Goal: Task Accomplishment & Management: Manage account settings

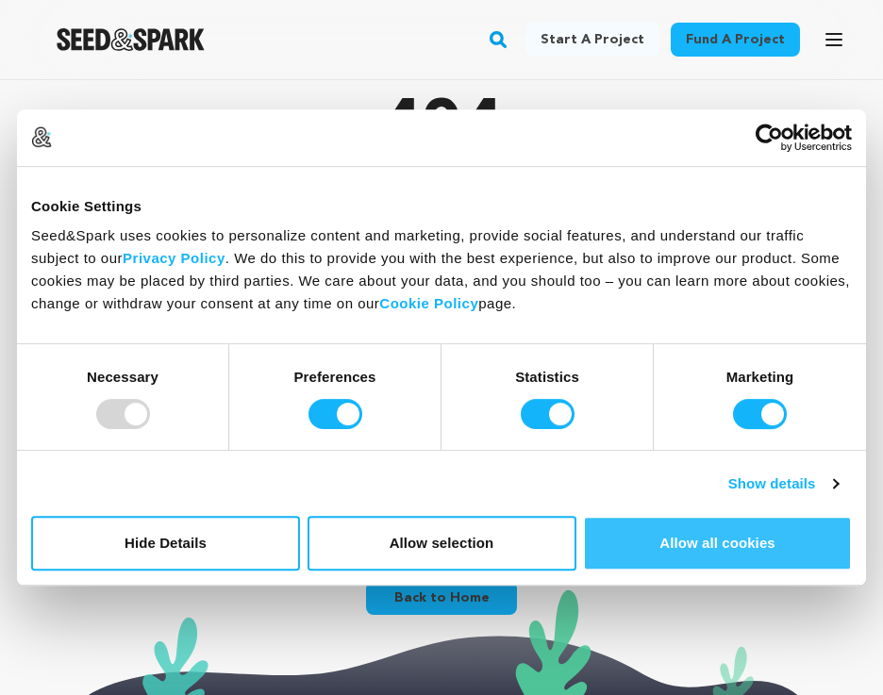
click at [688, 562] on button "Allow all cookies" at bounding box center [717, 543] width 269 height 55
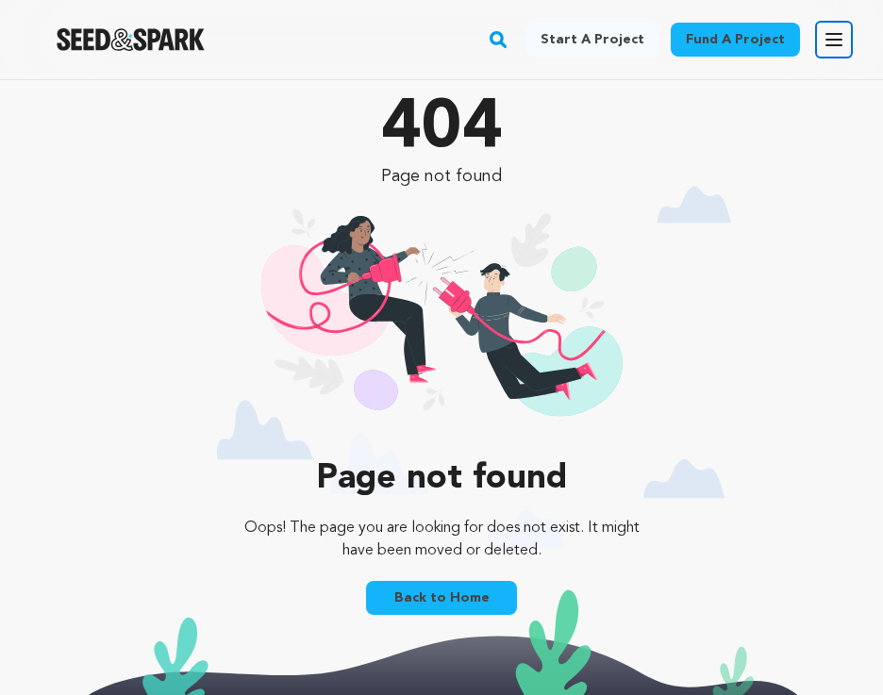
click at [834, 43] on icon "button" at bounding box center [833, 39] width 23 height 23
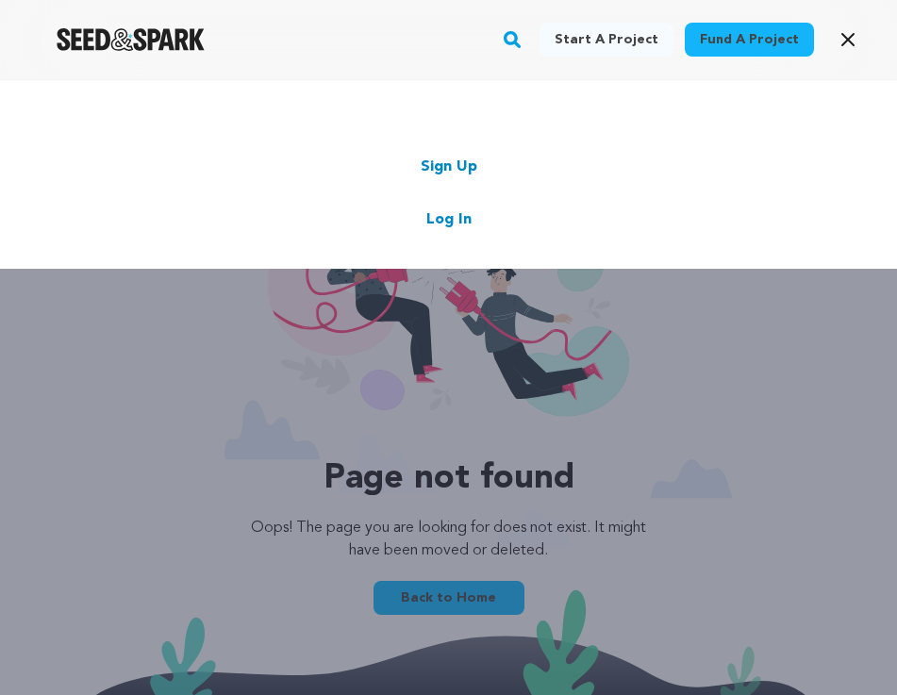
click at [459, 214] on link "Log In" at bounding box center [448, 219] width 45 height 23
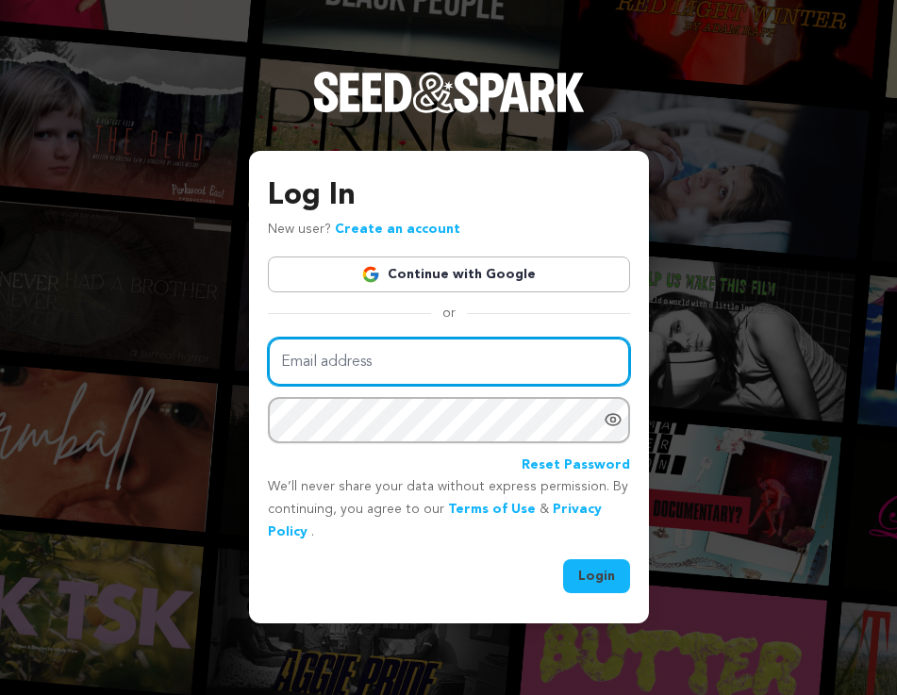
drag, startPoint x: 320, startPoint y: 371, endPoint x: 299, endPoint y: 370, distance: 20.8
click at [315, 370] on input "Email address" at bounding box center [449, 362] width 362 height 48
type input "[EMAIL_ADDRESS][DOMAIN_NAME]"
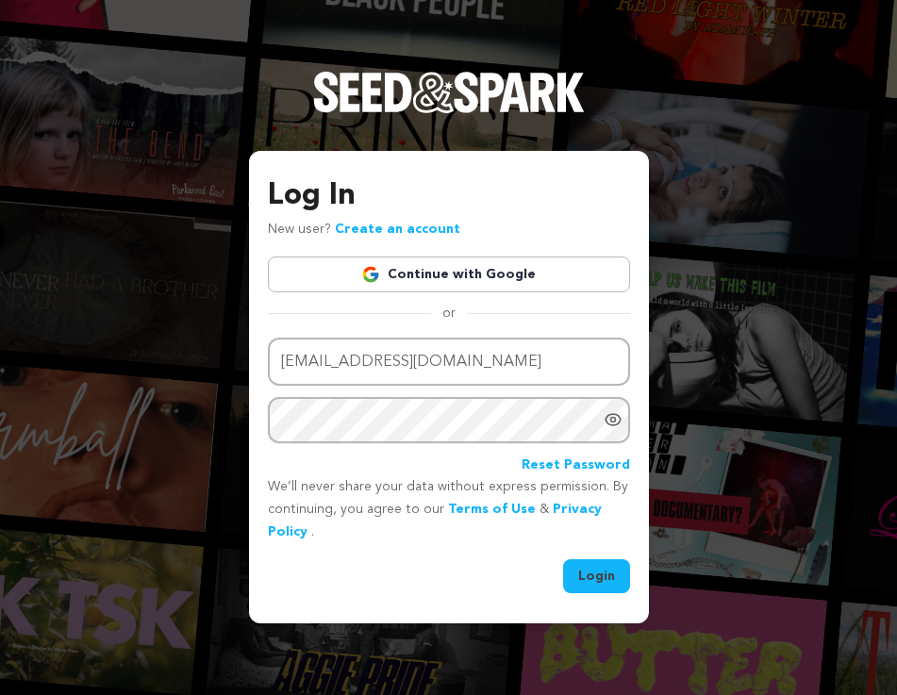
click at [609, 422] on icon "Show password as plain text. Warning: this will display your password on the sc…" at bounding box center [613, 419] width 19 height 19
click at [605, 582] on button "Login" at bounding box center [596, 576] width 67 height 34
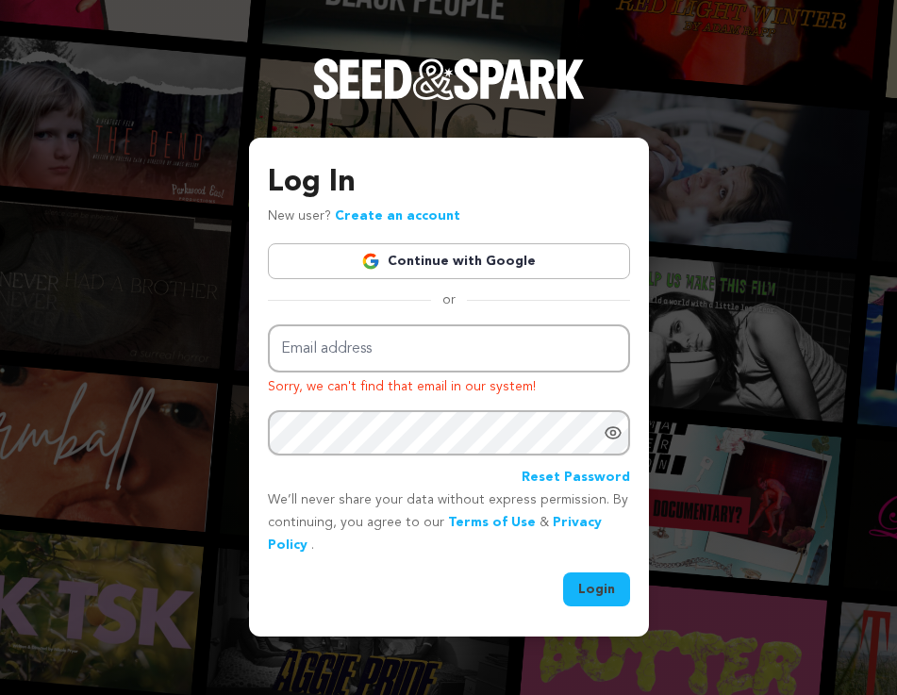
click at [383, 216] on link "Create an account" at bounding box center [397, 215] width 125 height 13
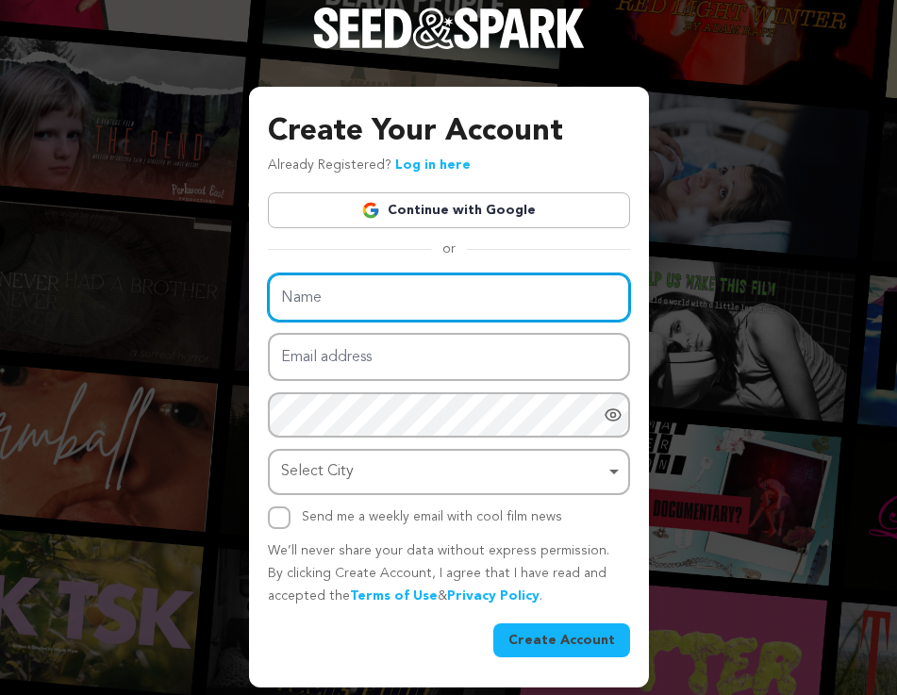
click at [354, 307] on input "Name" at bounding box center [449, 298] width 362 height 48
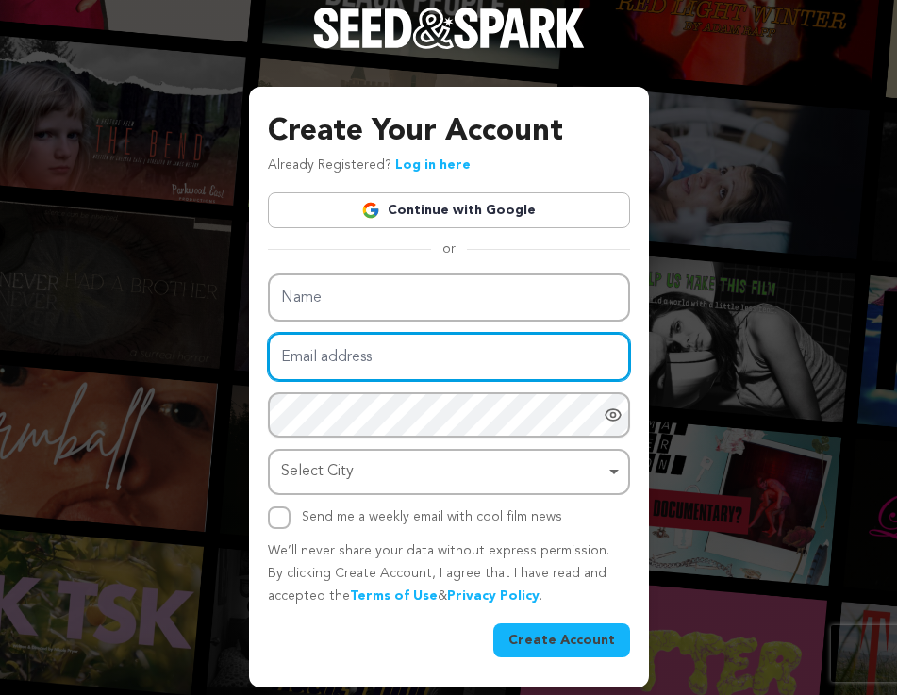
click at [303, 358] on input "Email address" at bounding box center [449, 357] width 362 height 48
type input "ArSon4785945@gmail.com"
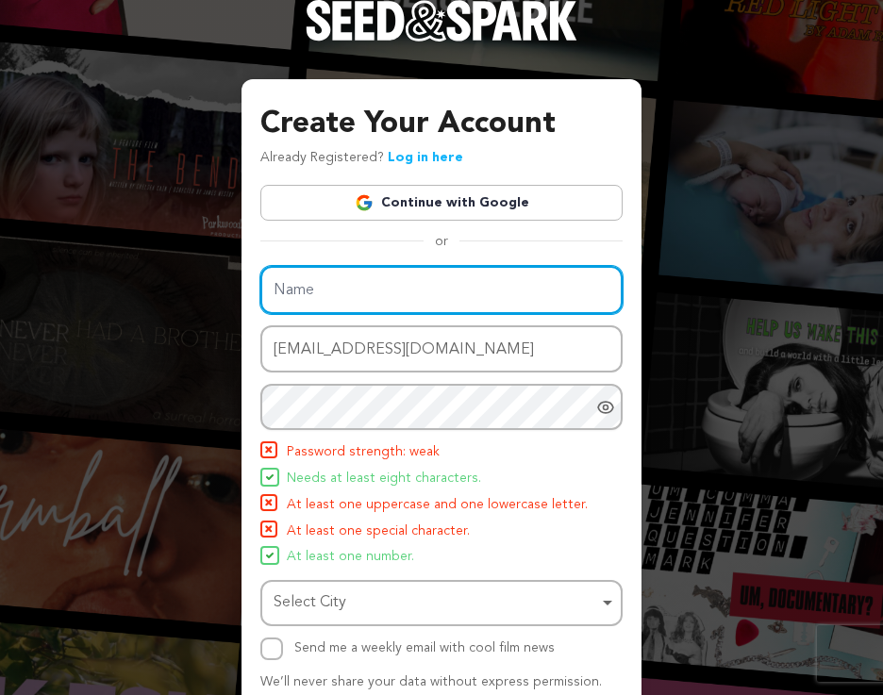
drag, startPoint x: 323, startPoint y: 278, endPoint x: 334, endPoint y: 287, distance: 14.1
click at [323, 281] on input "Name" at bounding box center [441, 290] width 362 height 48
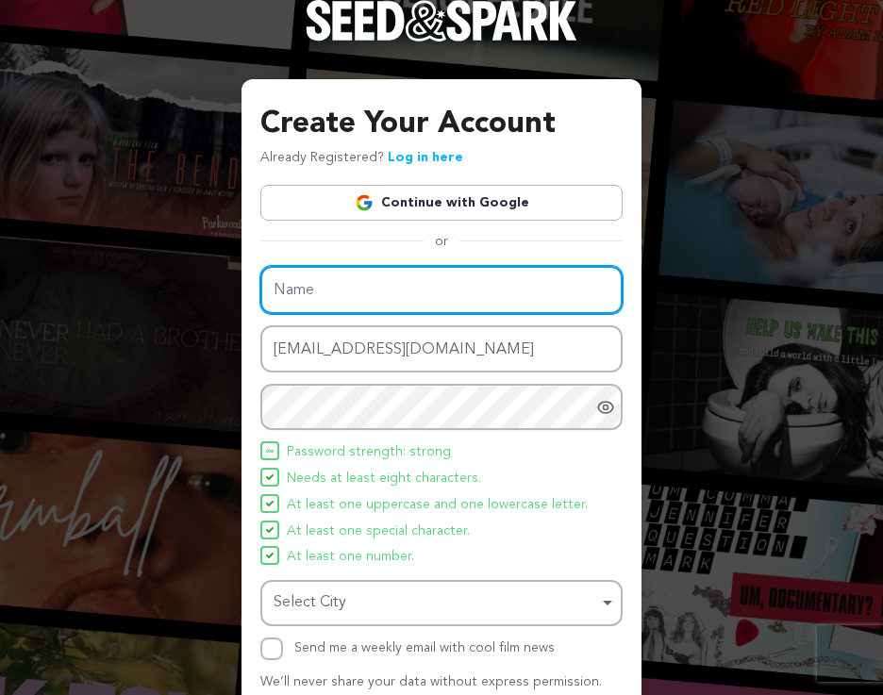
drag, startPoint x: 414, startPoint y: 297, endPoint x: 426, endPoint y: 295, distance: 12.4
click at [414, 297] on input "Name" at bounding box center [441, 290] width 362 height 48
click at [316, 291] on input "Name" at bounding box center [441, 290] width 362 height 48
paste input "iedunote"
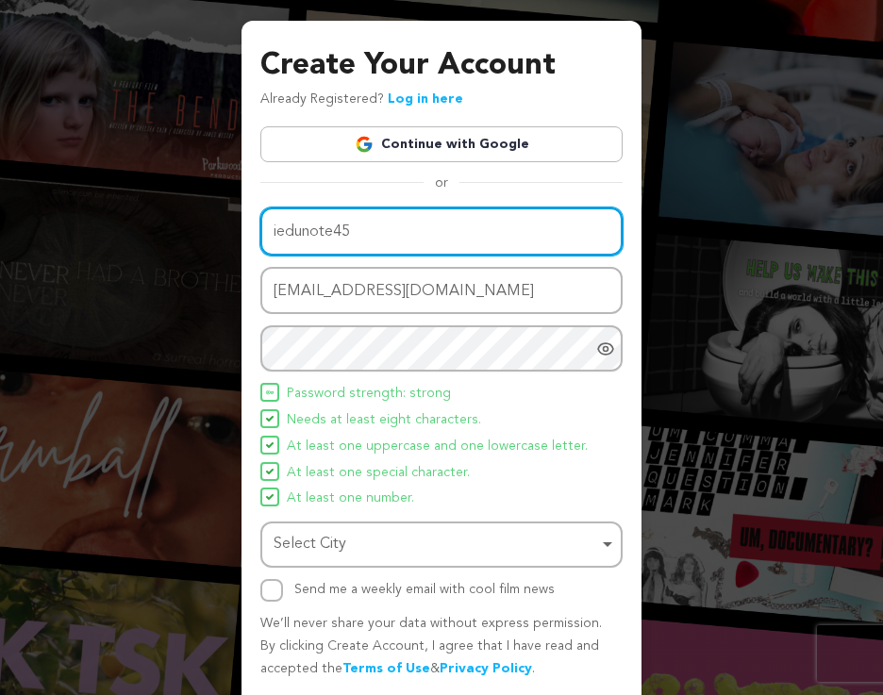
scroll to position [123, 0]
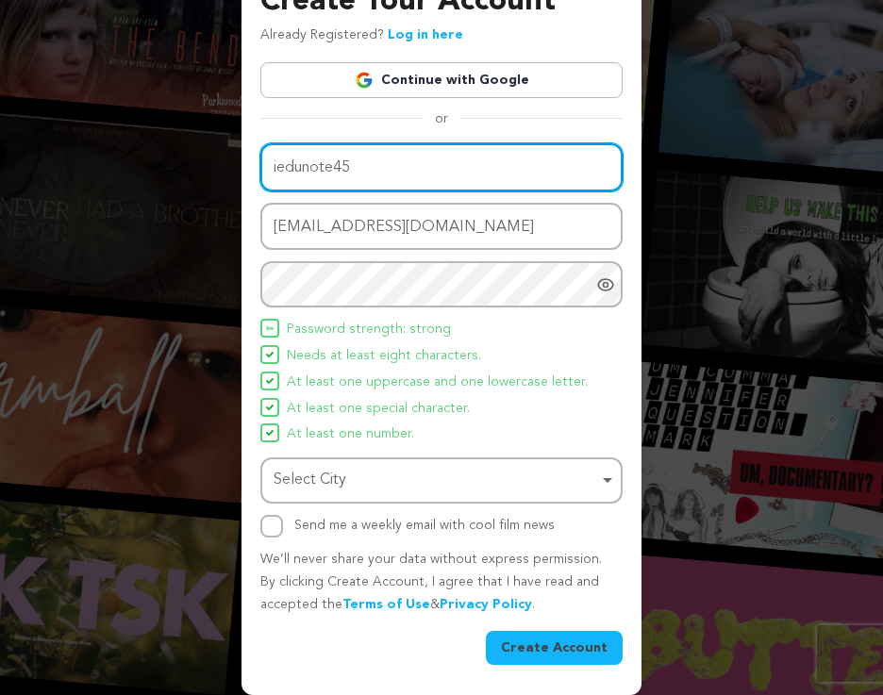
click at [431, 475] on div "Select City Remove item" at bounding box center [436, 480] width 324 height 27
type input "iedunote45"
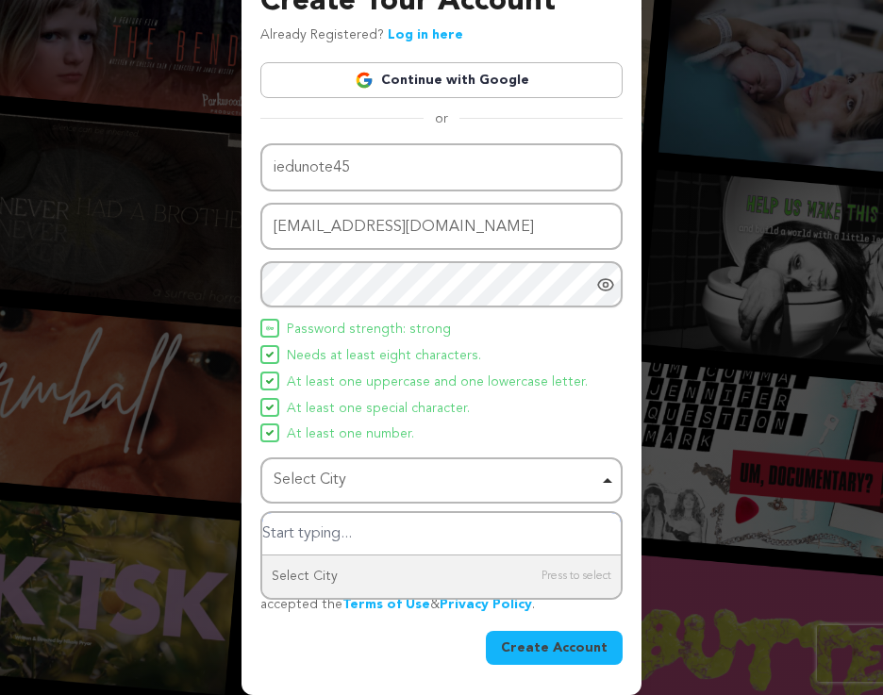
click at [306, 526] on input "Select City" at bounding box center [441, 534] width 358 height 42
click at [328, 475] on div "Select City Remove item" at bounding box center [436, 480] width 324 height 27
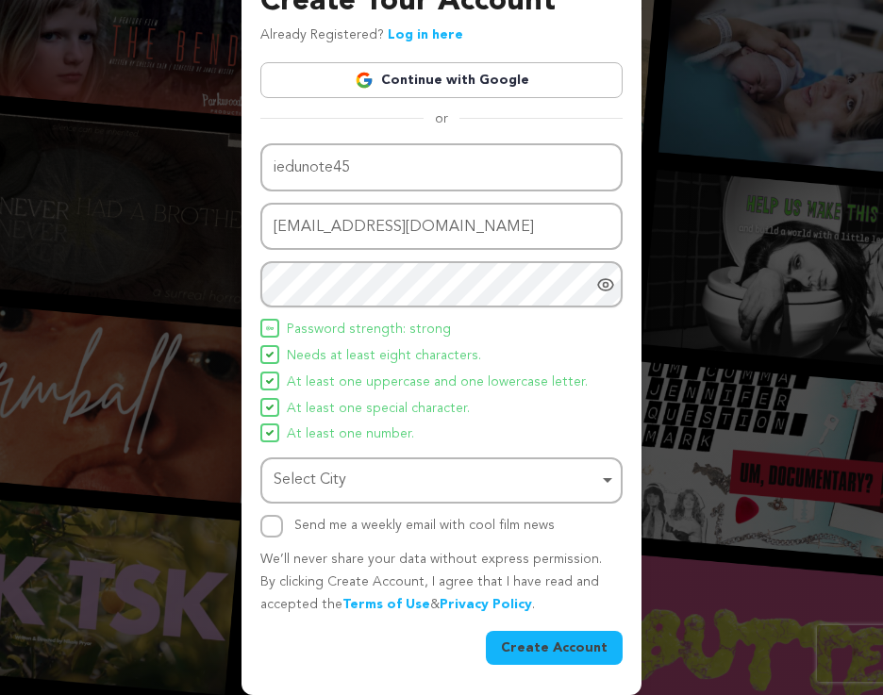
click at [324, 474] on div "Select City Remove item" at bounding box center [436, 480] width 324 height 27
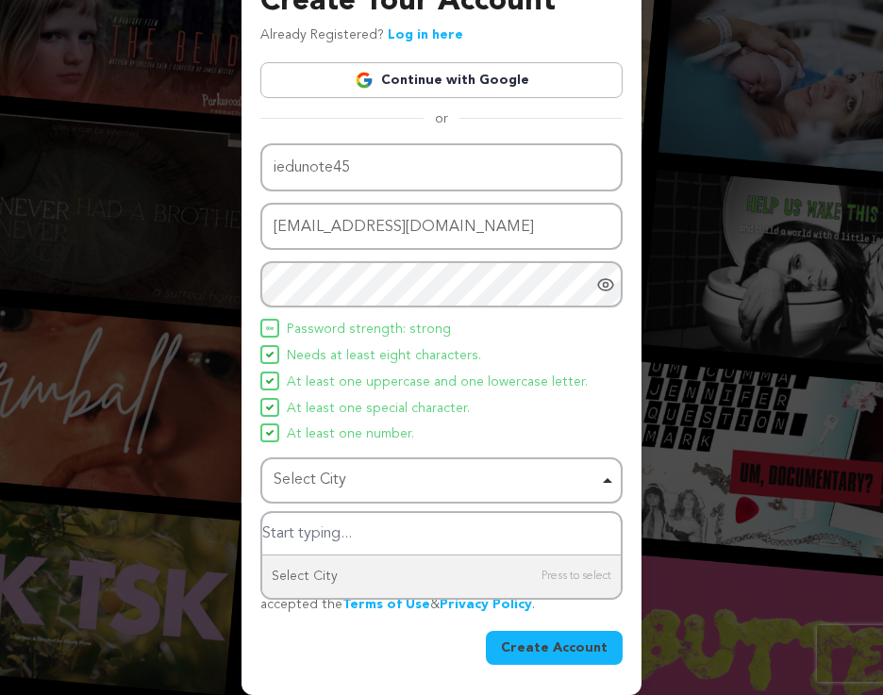
click at [306, 535] on input "Select City" at bounding box center [441, 534] width 358 height 42
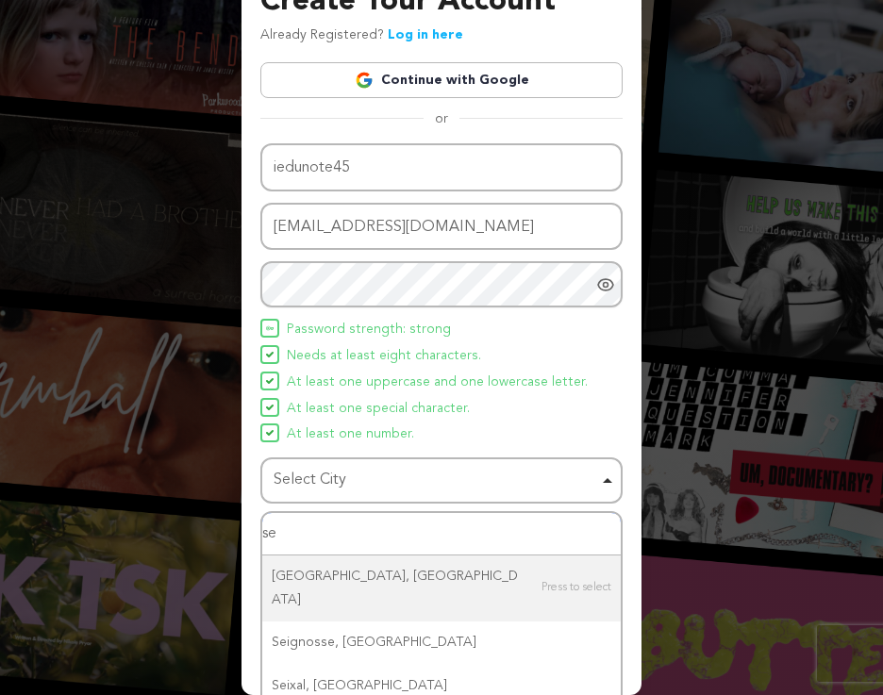
type input "s"
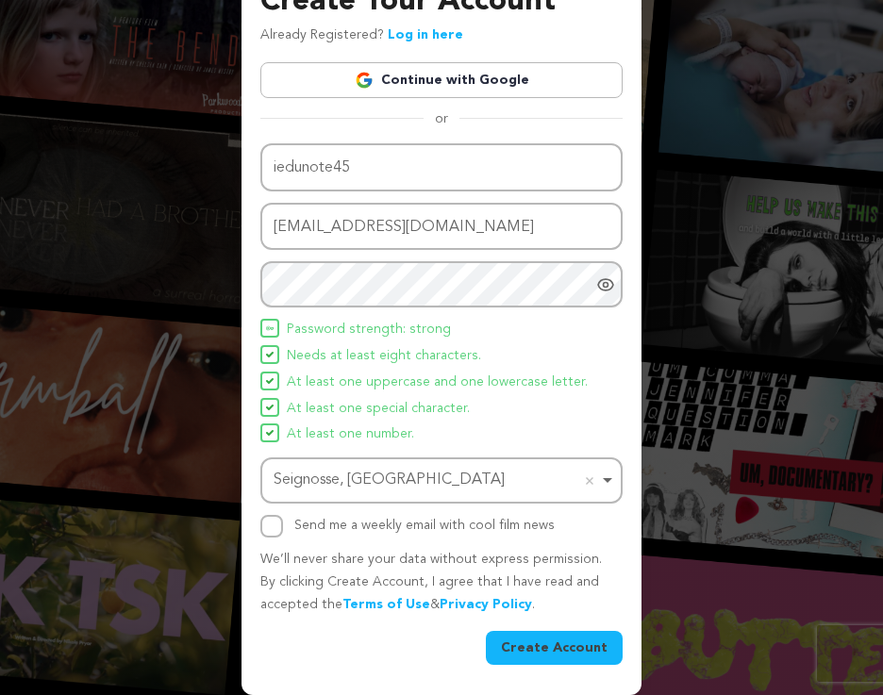
click at [565, 638] on button "Create Account" at bounding box center [554, 648] width 137 height 34
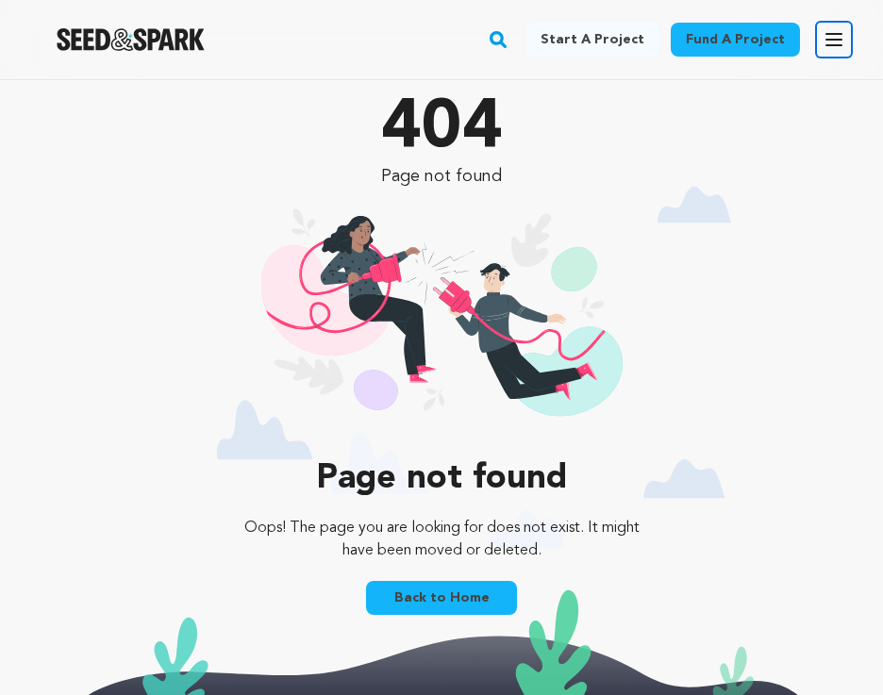
click at [824, 25] on button "Open main menu" at bounding box center [834, 40] width 38 height 38
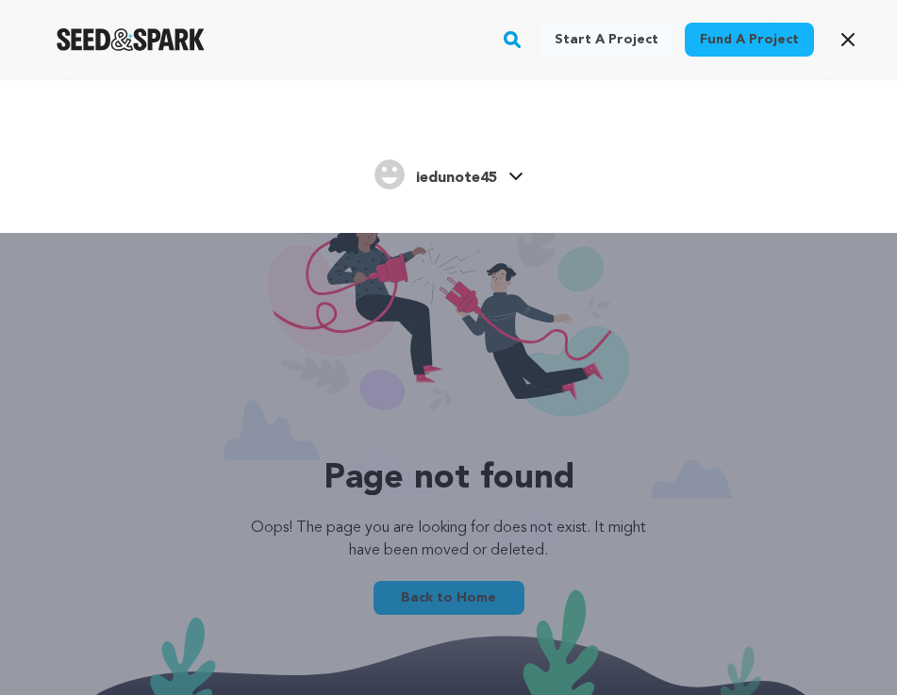
click at [460, 175] on span "iedunote45" at bounding box center [456, 178] width 81 height 15
click at [504, 175] on link "iedunote45 iedunote45" at bounding box center [448, 173] width 149 height 34
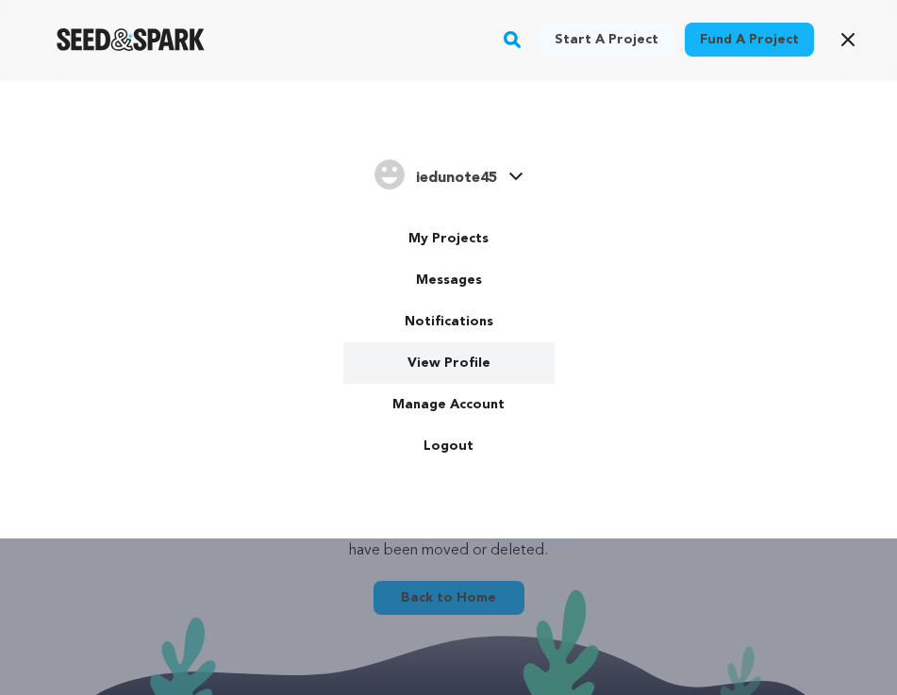
click at [448, 365] on link "View Profile" at bounding box center [448, 362] width 211 height 41
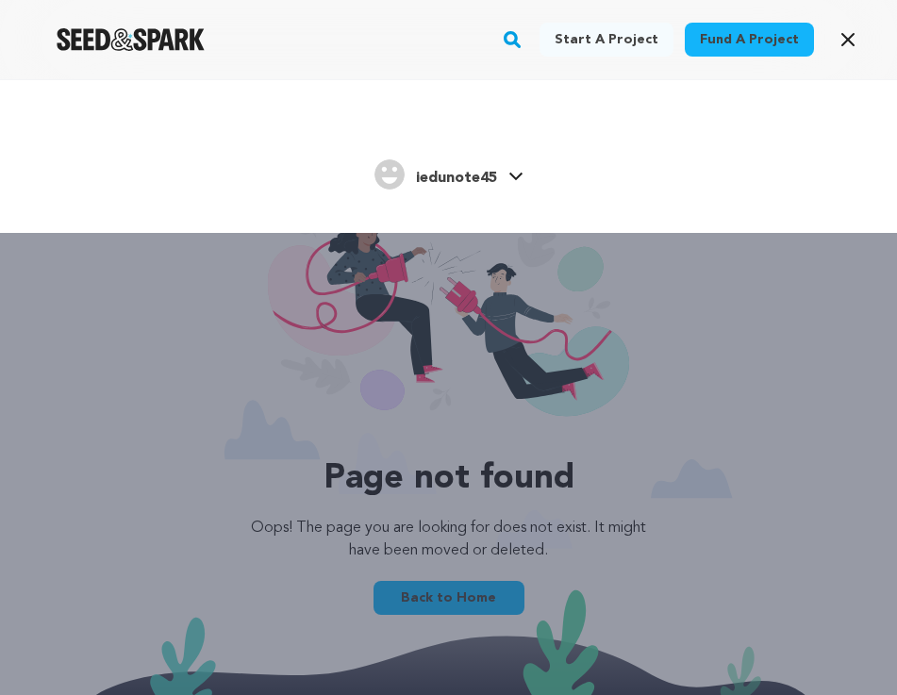
click at [457, 175] on span "iedunote45" at bounding box center [456, 178] width 81 height 15
click at [517, 179] on icon at bounding box center [515, 176] width 15 height 9
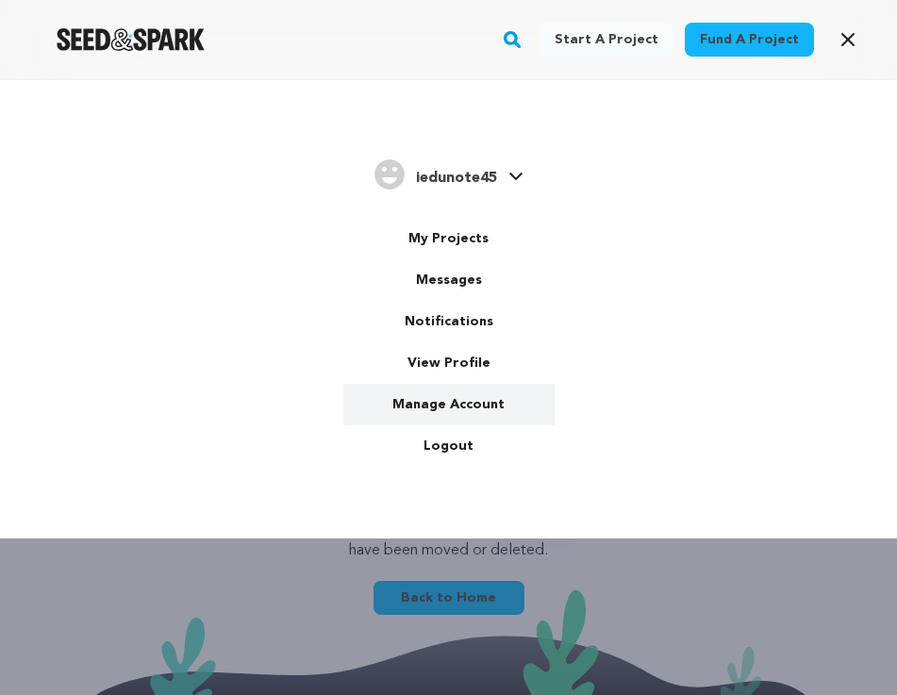
click at [519, 396] on link "Manage Account" at bounding box center [448, 404] width 211 height 41
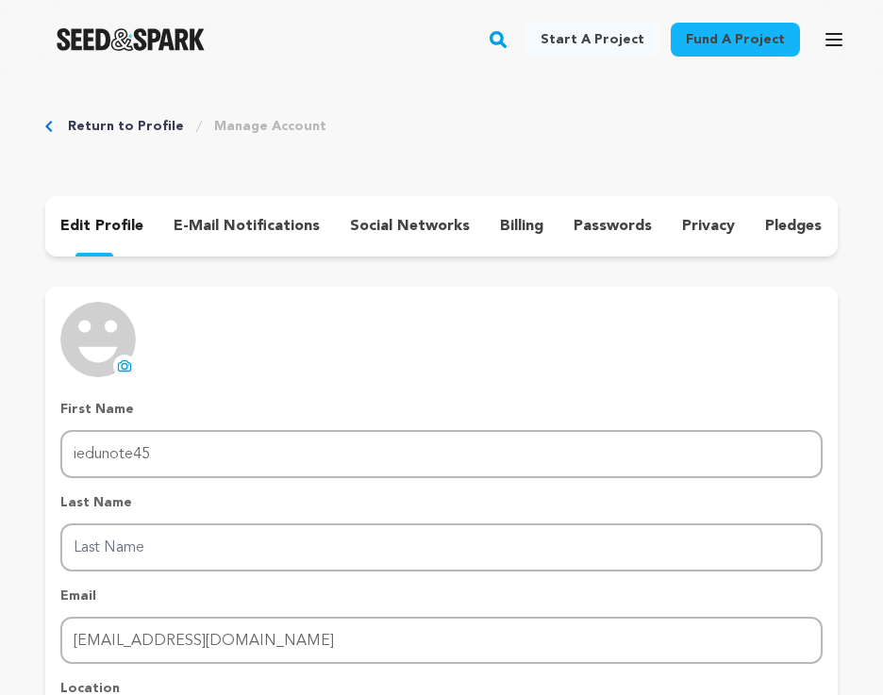
click at [128, 364] on icon at bounding box center [124, 365] width 15 height 15
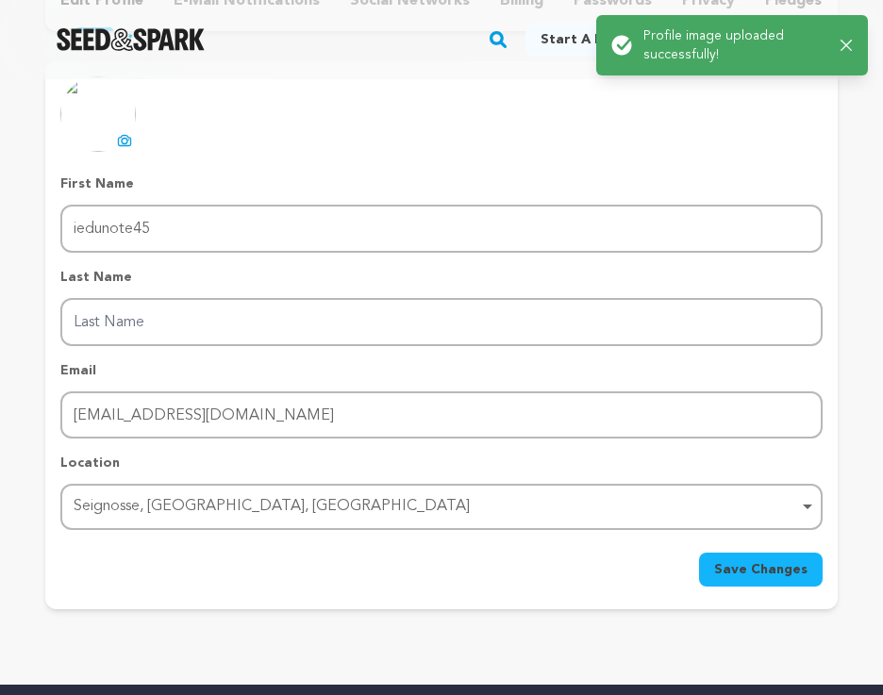
scroll to position [283, 0]
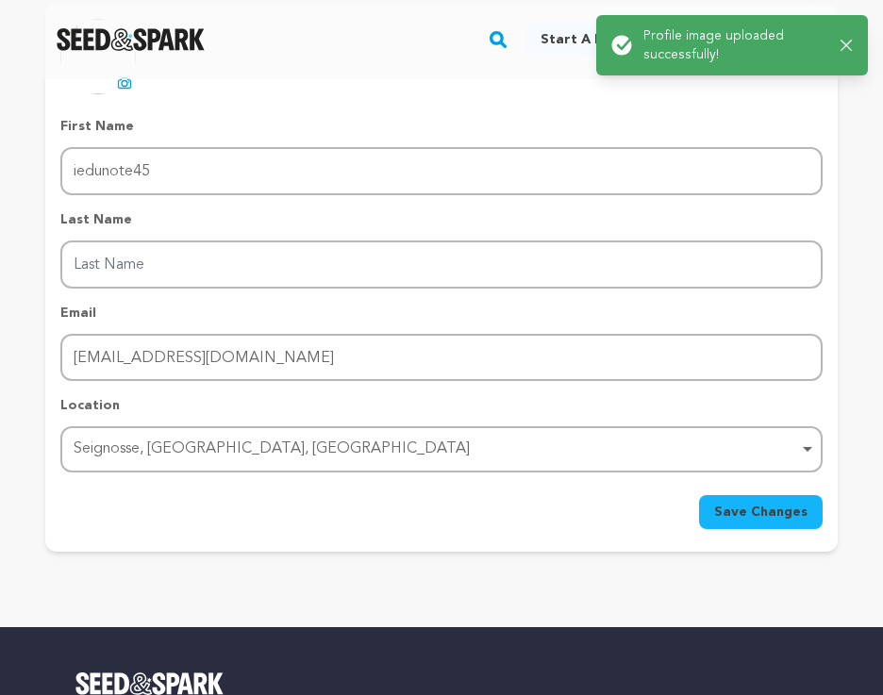
click at [754, 517] on span "Save Changes" at bounding box center [760, 512] width 93 height 19
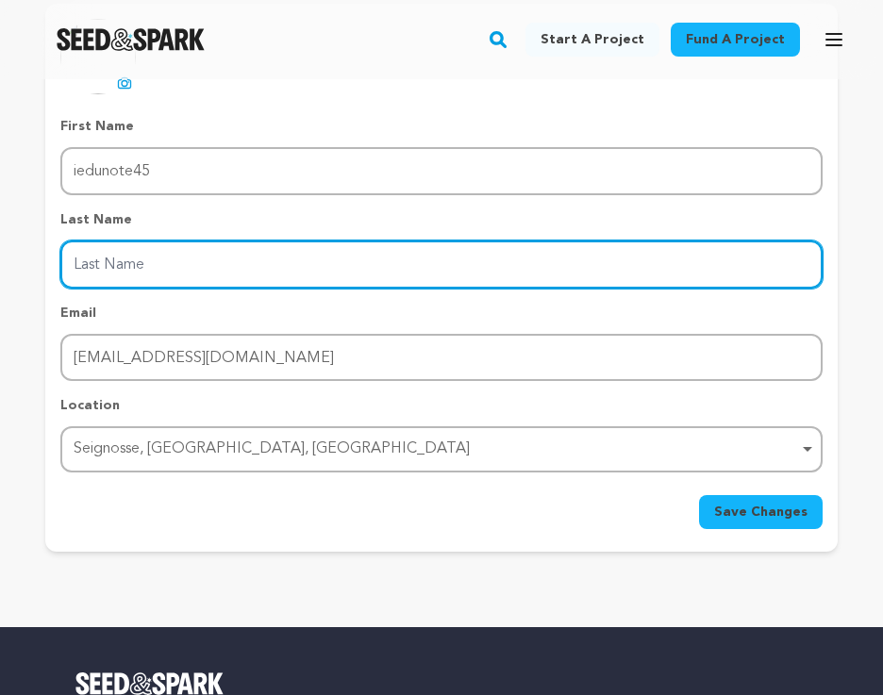
click at [102, 261] on input "Last Name" at bounding box center [441, 264] width 762 height 48
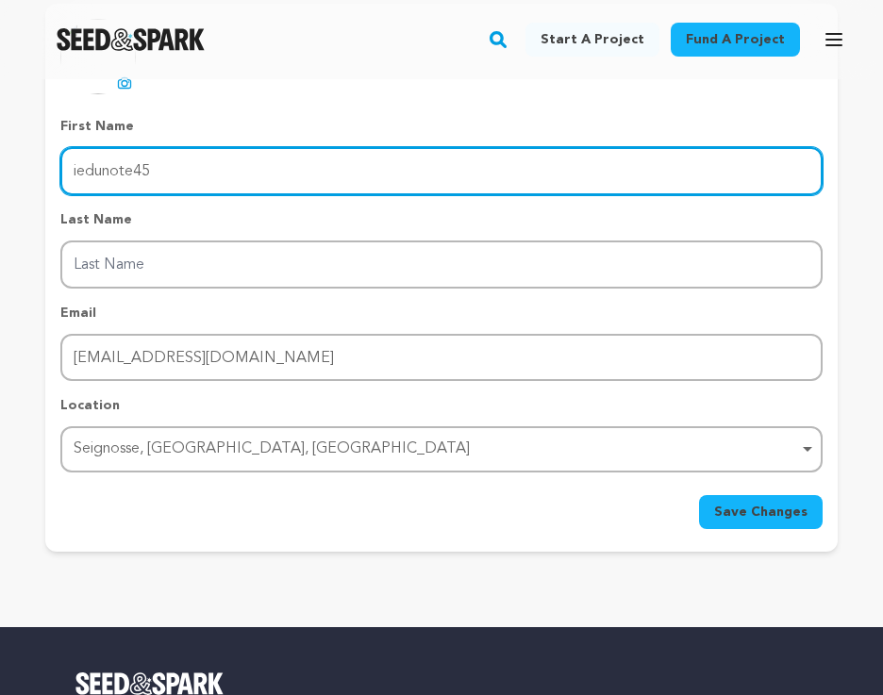
drag, startPoint x: 140, startPoint y: 171, endPoint x: 159, endPoint y: 171, distance: 19.8
click at [159, 171] on input "iedunote45" at bounding box center [441, 171] width 762 height 48
click at [162, 171] on input "iedunote45" at bounding box center [441, 171] width 762 height 48
click at [140, 165] on input "iedunote45" at bounding box center [441, 171] width 762 height 48
click at [145, 165] on input "iedunote45" at bounding box center [441, 171] width 762 height 48
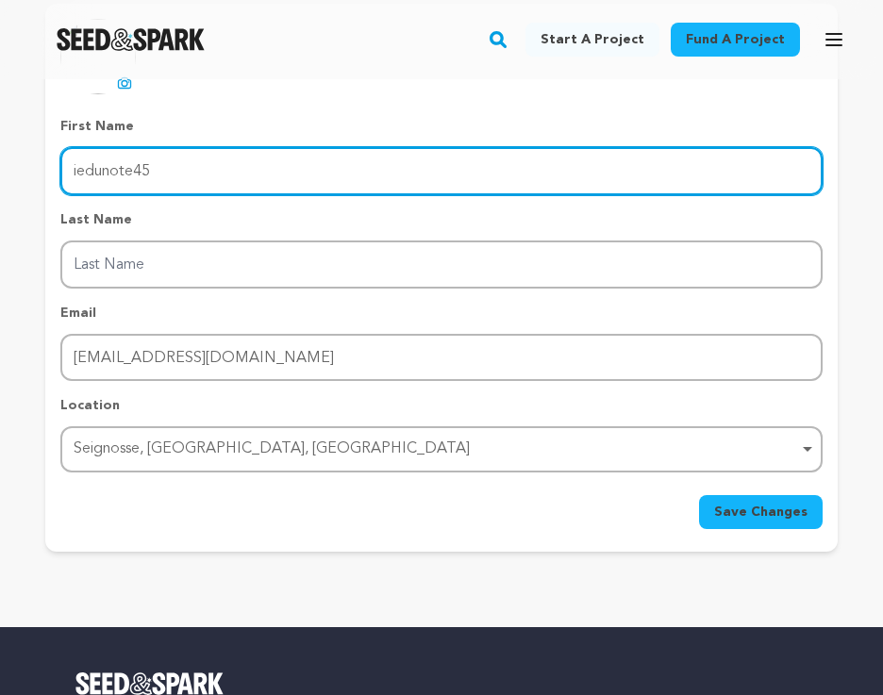
click at [142, 165] on input "iedunote45" at bounding box center [441, 171] width 762 height 48
drag, startPoint x: 137, startPoint y: 165, endPoint x: 161, endPoint y: 166, distance: 24.5
click at [161, 166] on input "iedunote45" at bounding box center [441, 171] width 762 height 48
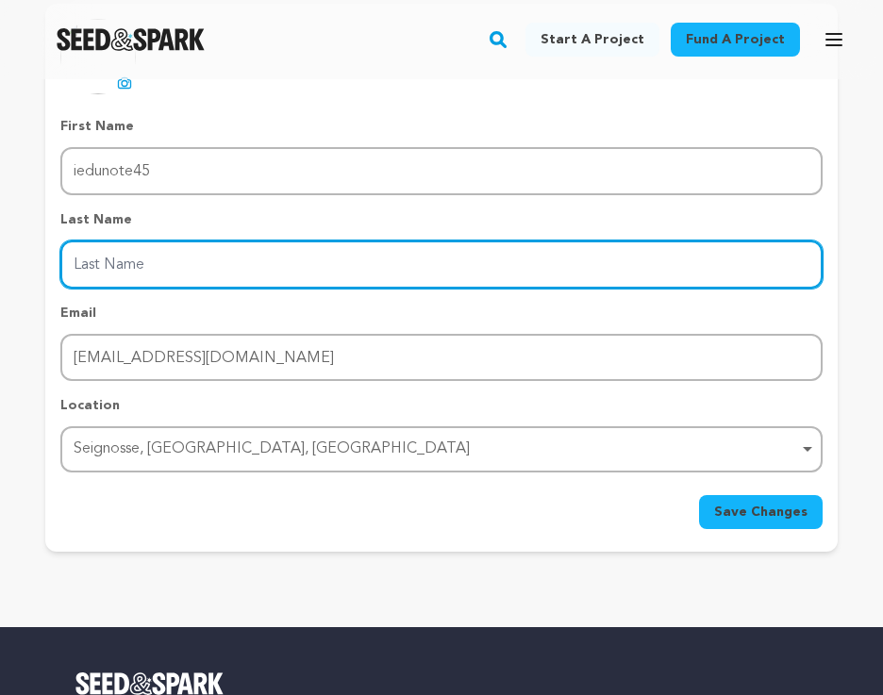
click at [134, 265] on input "Last Name" at bounding box center [441, 264] width 762 height 48
paste input "45"
type input "45"
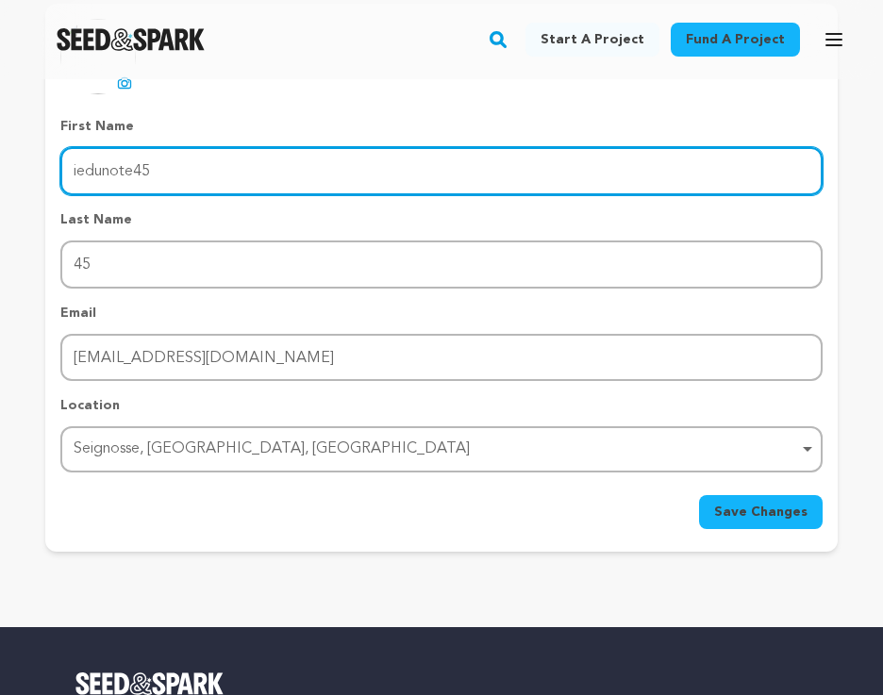
drag, startPoint x: 136, startPoint y: 170, endPoint x: 217, endPoint y: 180, distance: 81.8
click at [215, 180] on input "iedunote45" at bounding box center [441, 171] width 762 height 48
type input "iedunote"
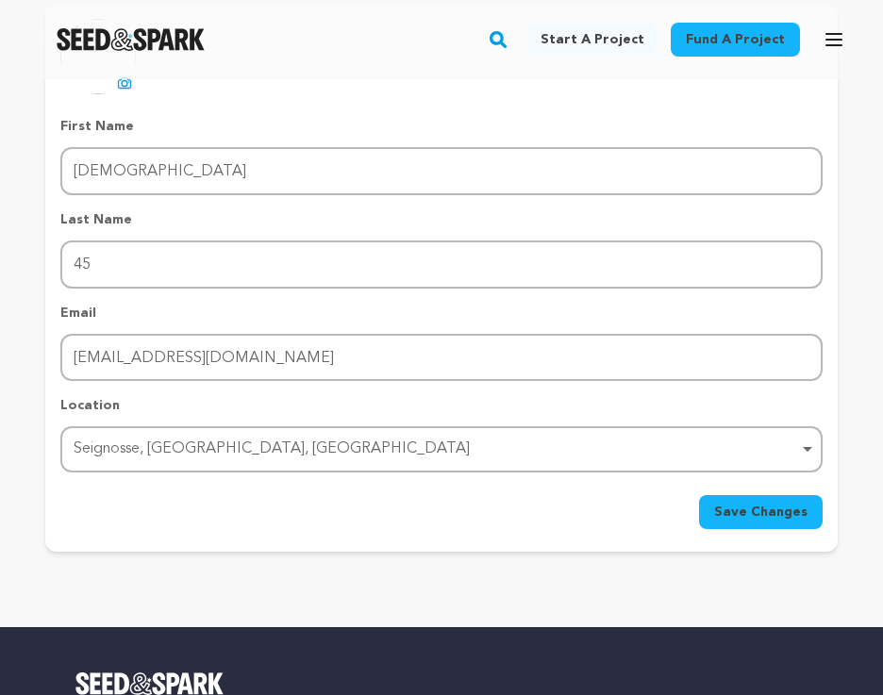
click at [794, 514] on span "Save Changes" at bounding box center [760, 512] width 93 height 19
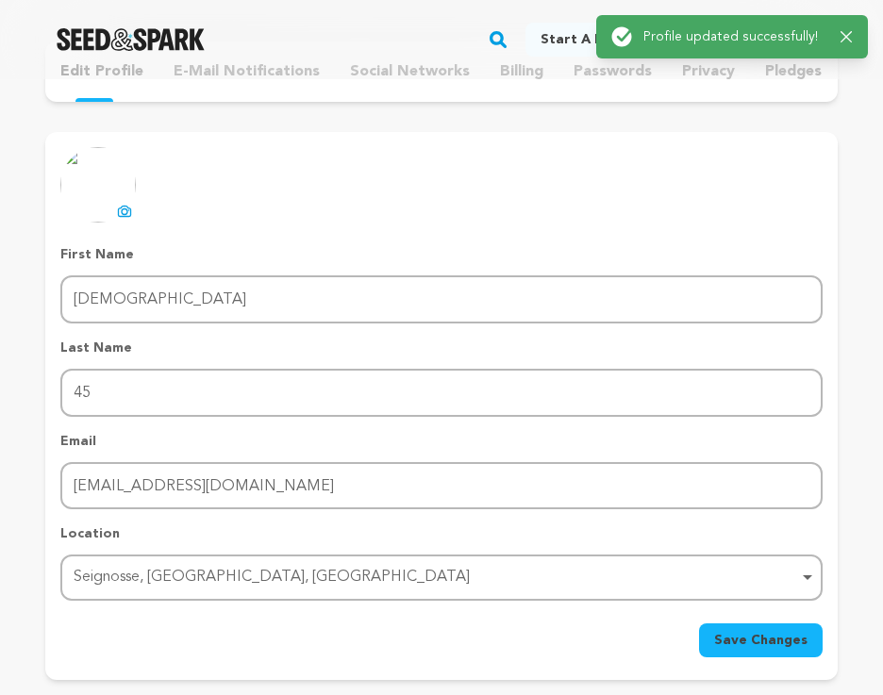
scroll to position [0, 0]
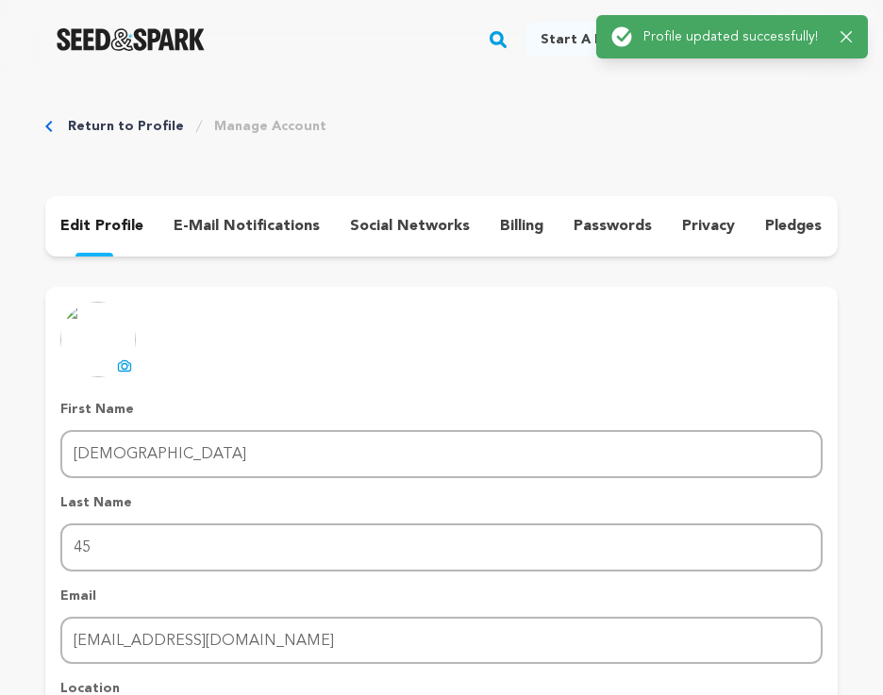
click at [392, 226] on p "social networks" at bounding box center [410, 226] width 120 height 23
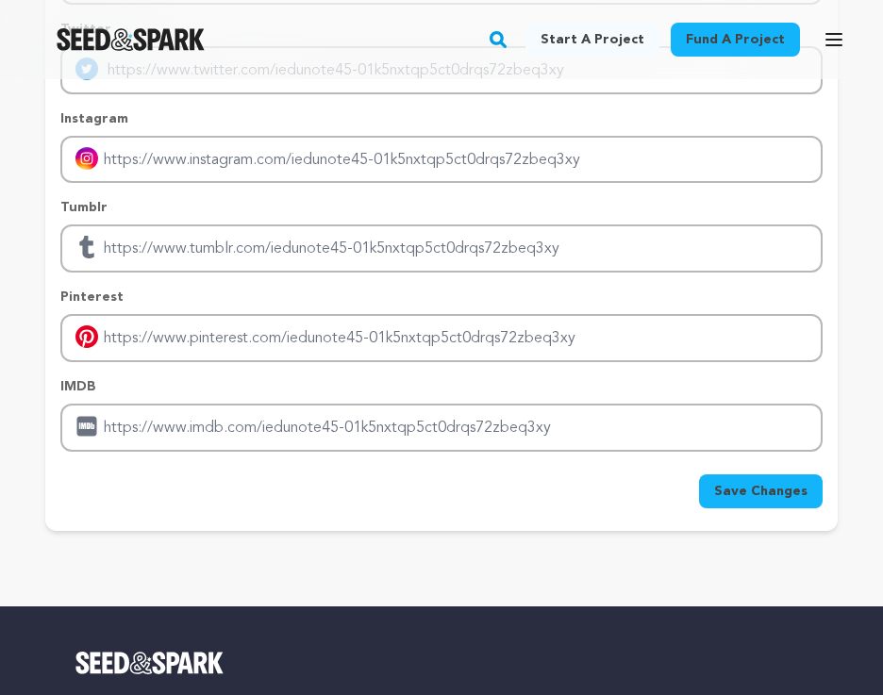
scroll to position [377, 0]
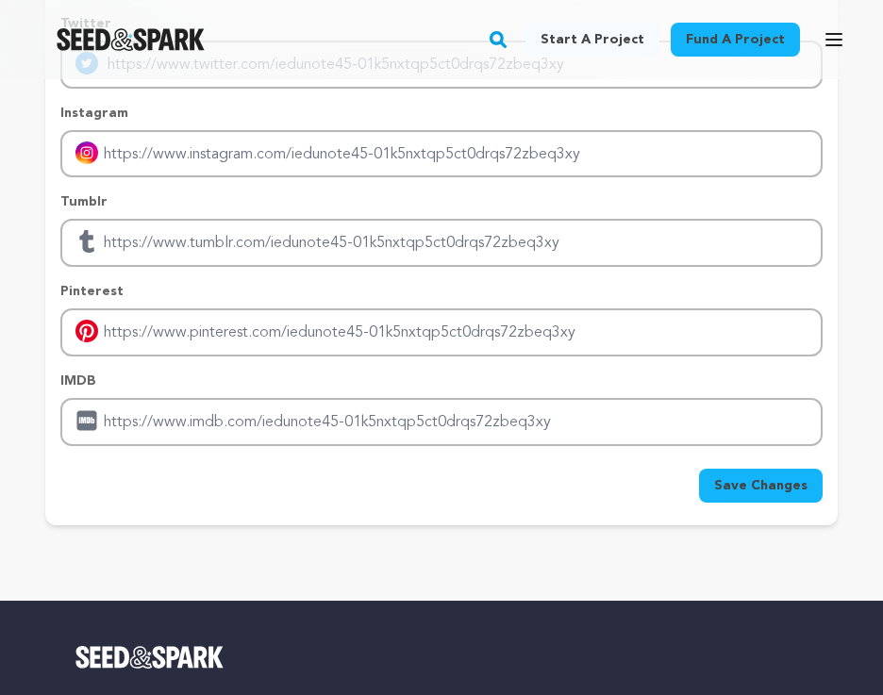
drag, startPoint x: 291, startPoint y: 276, endPoint x: 305, endPoint y: 271, distance: 14.4
click at [291, 275] on div "Facebook Twitter Instagram Tumblr Pinterest IMDB" at bounding box center [441, 186] width 762 height 522
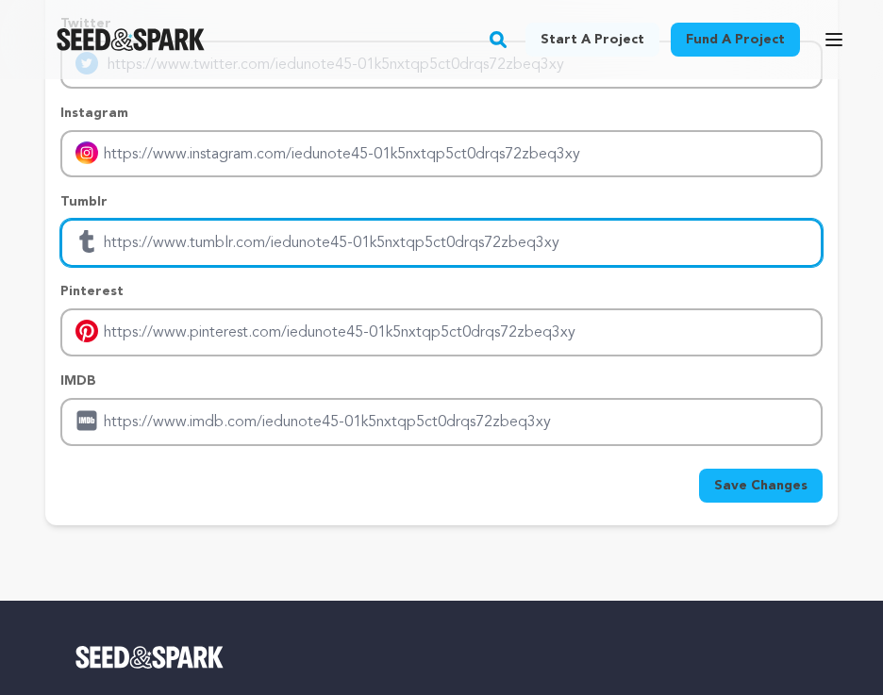
click at [362, 258] on input "Enter tubmlr profile link" at bounding box center [441, 243] width 762 height 48
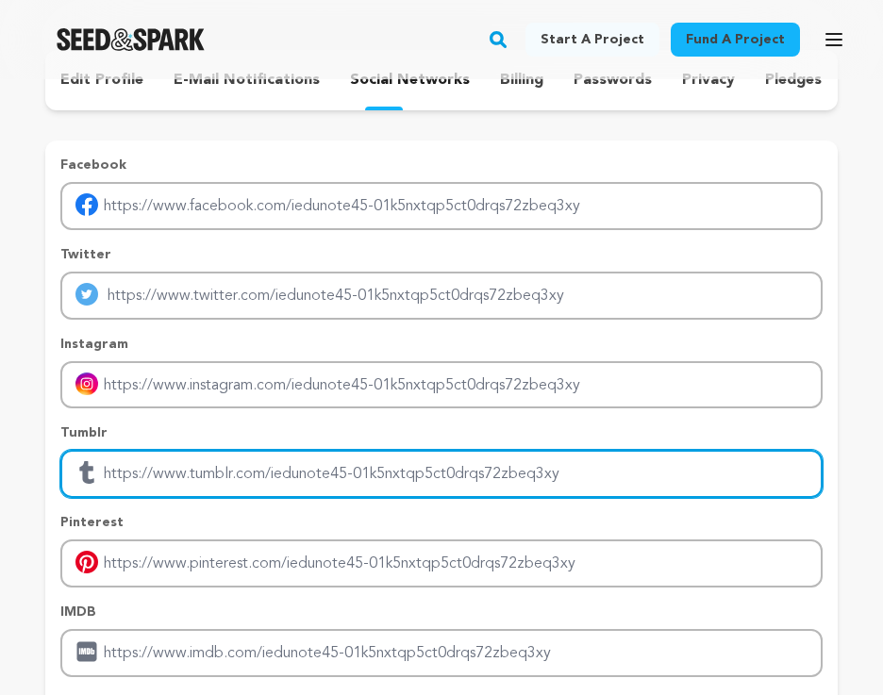
scroll to position [94, 0]
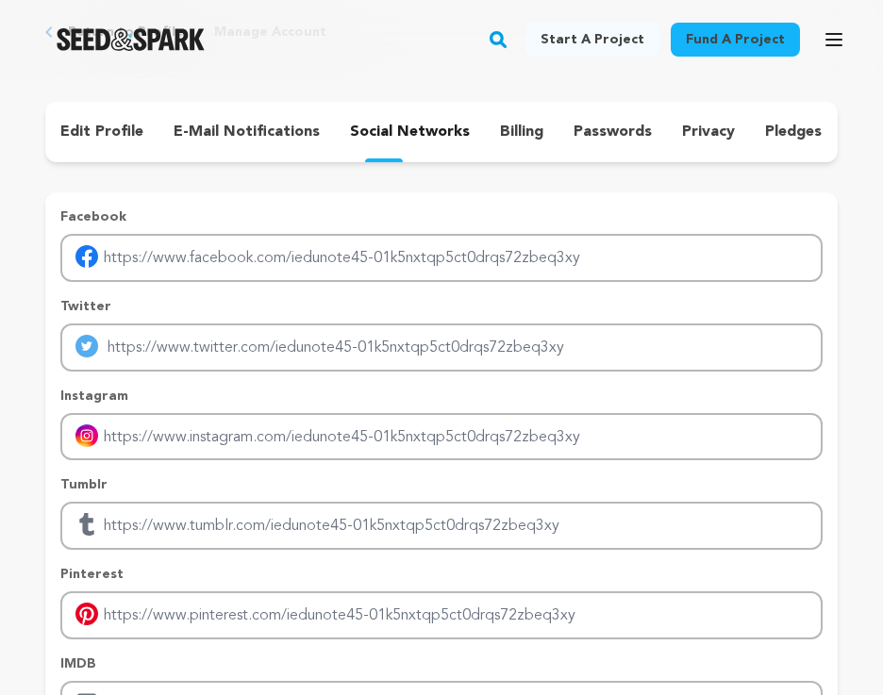
click at [504, 130] on p "billing" at bounding box center [521, 132] width 43 height 23
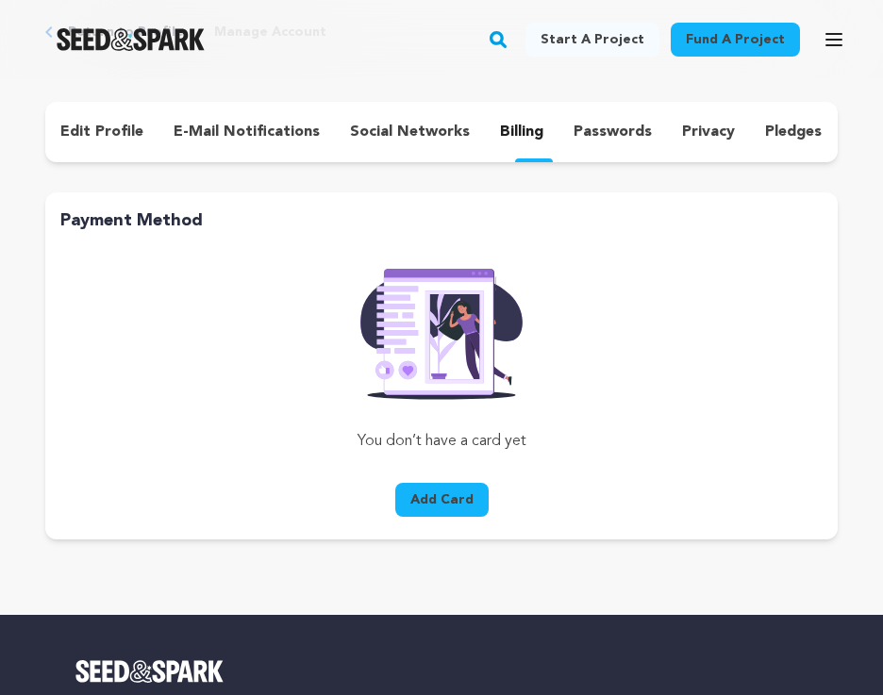
click at [573, 129] on p "passwords" at bounding box center [612, 132] width 78 height 23
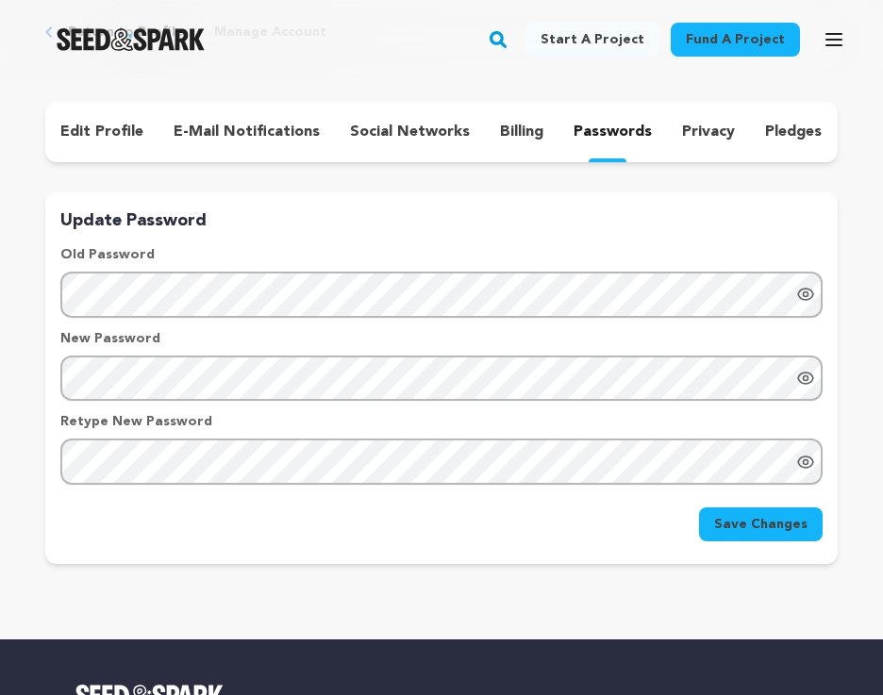
click at [694, 129] on p "privacy" at bounding box center [708, 132] width 53 height 23
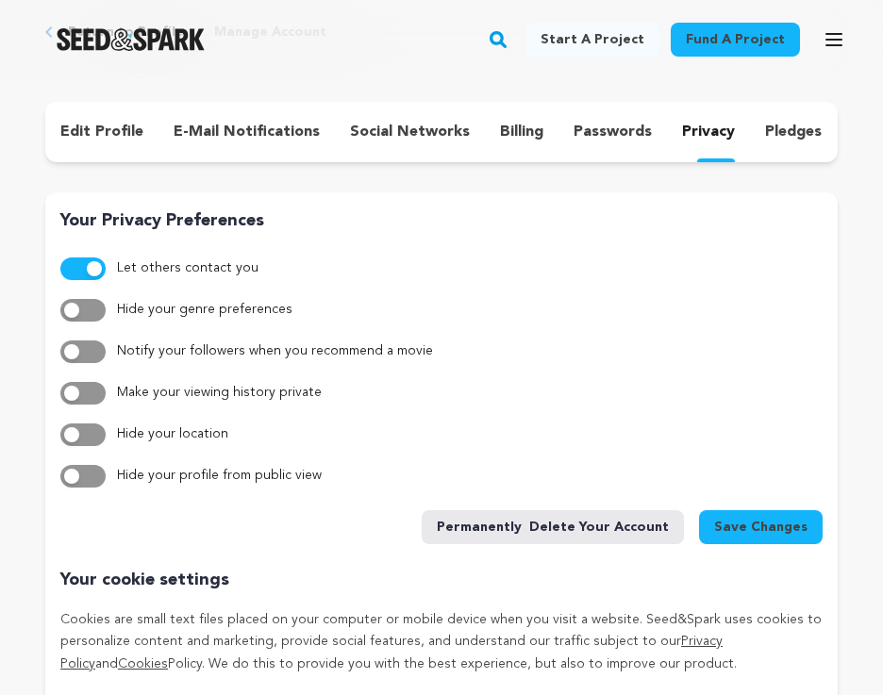
click at [781, 127] on p "pledges" at bounding box center [793, 132] width 57 height 23
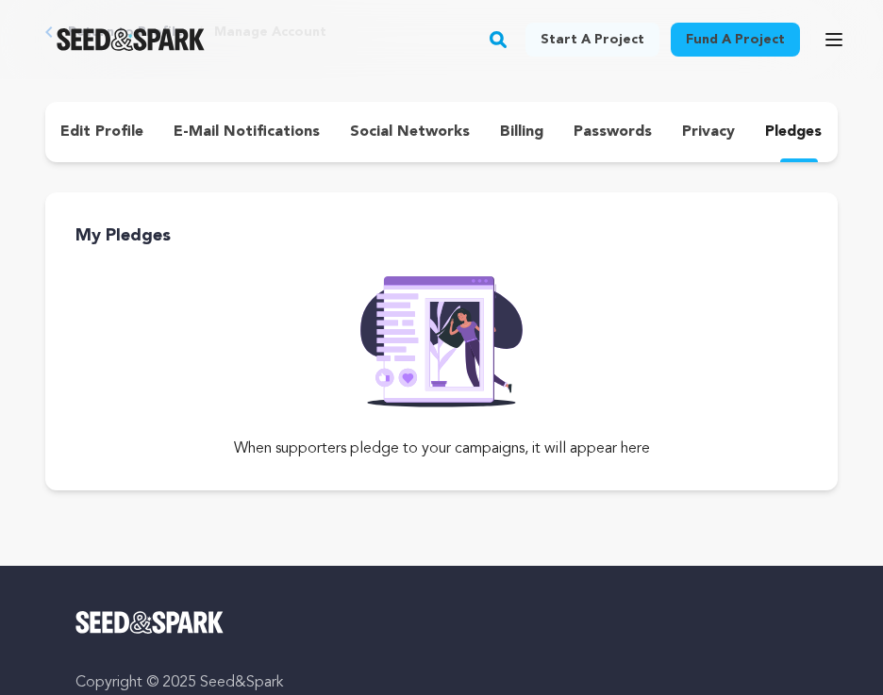
click at [704, 130] on p "privacy" at bounding box center [708, 132] width 53 height 23
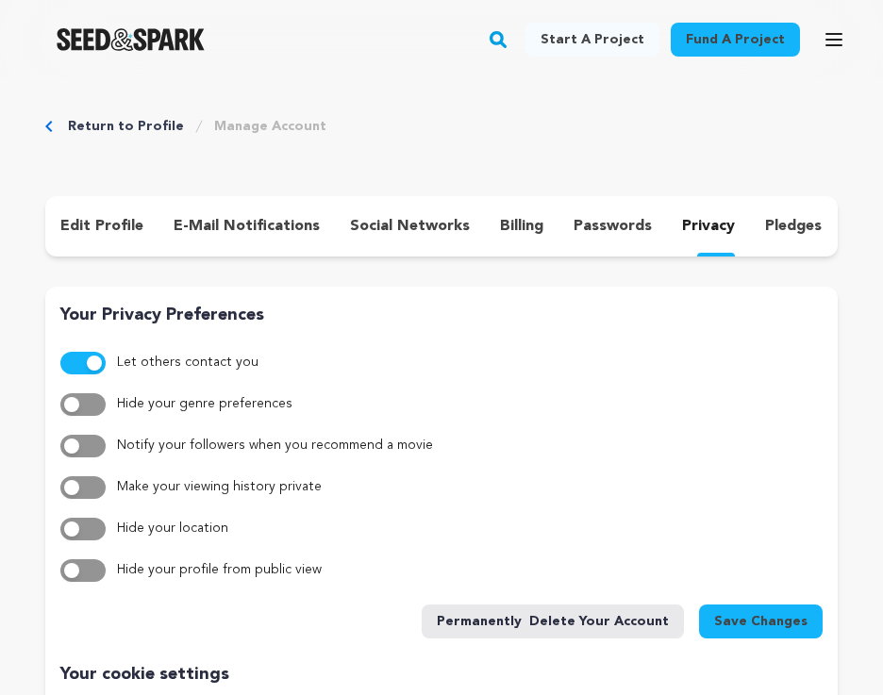
click at [631, 220] on p "passwords" at bounding box center [612, 226] width 78 height 23
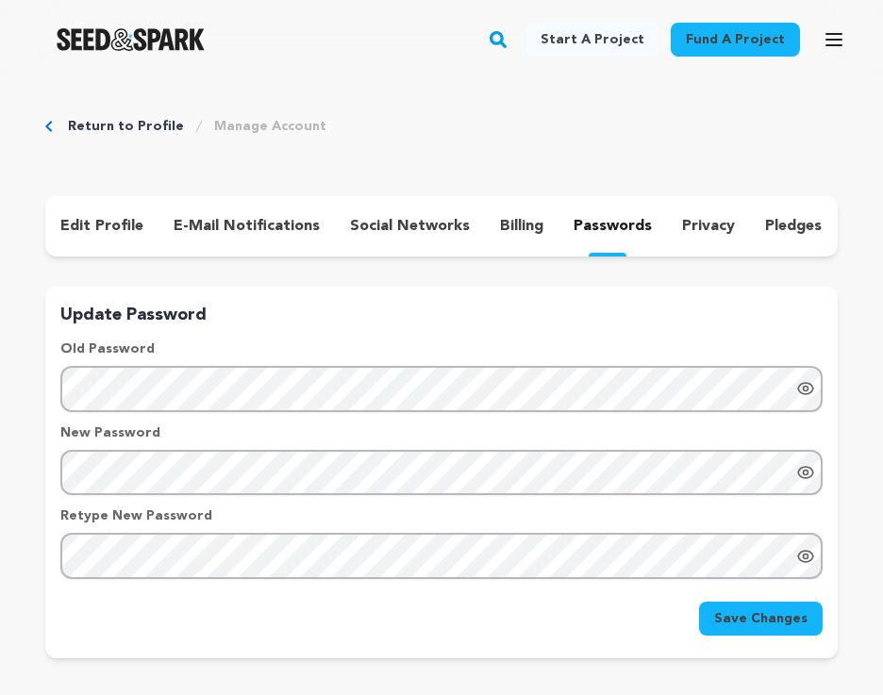
drag, startPoint x: 490, startPoint y: 231, endPoint x: 437, endPoint y: 229, distance: 53.8
click at [500, 231] on p "billing" at bounding box center [521, 226] width 43 height 23
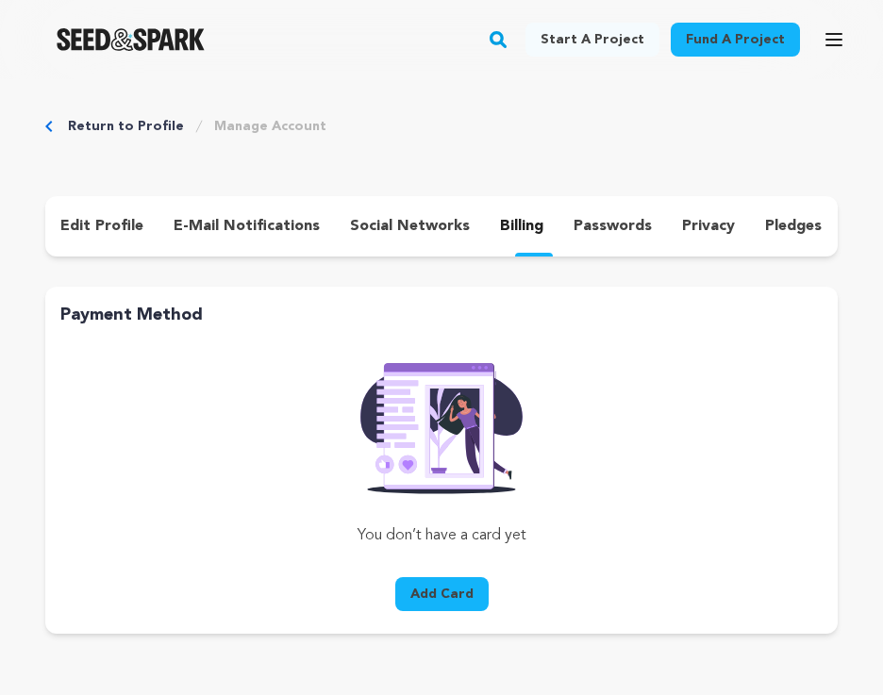
click at [379, 228] on p "social networks" at bounding box center [410, 226] width 120 height 23
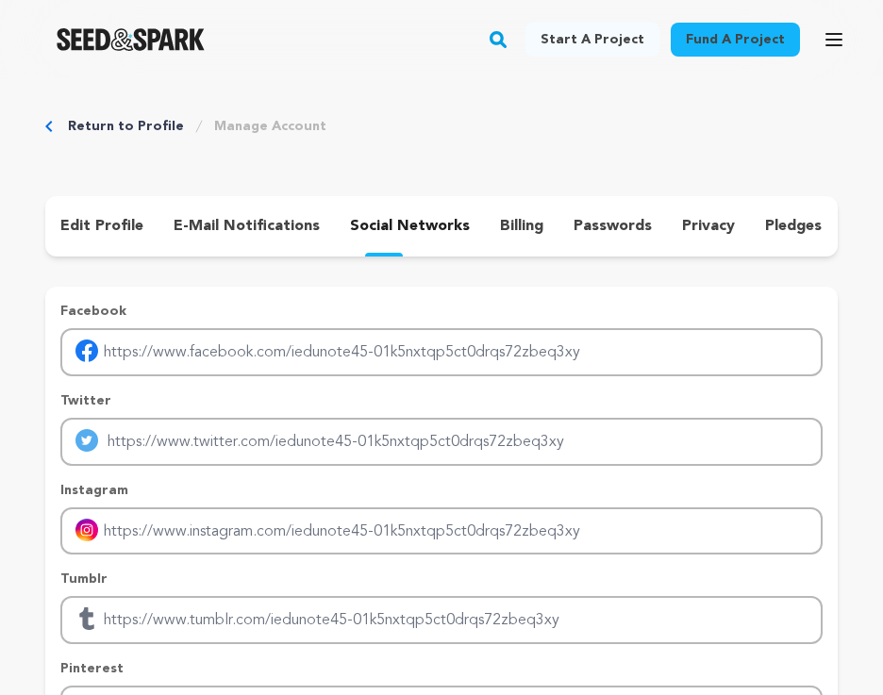
click at [515, 225] on p "billing" at bounding box center [521, 226] width 43 height 23
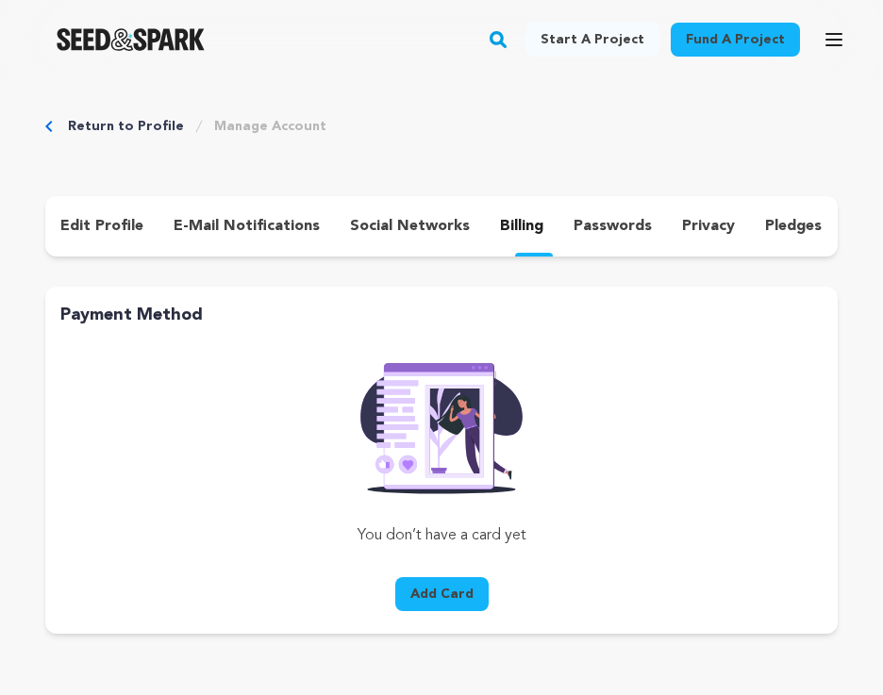
click at [376, 215] on p "social networks" at bounding box center [410, 226] width 120 height 23
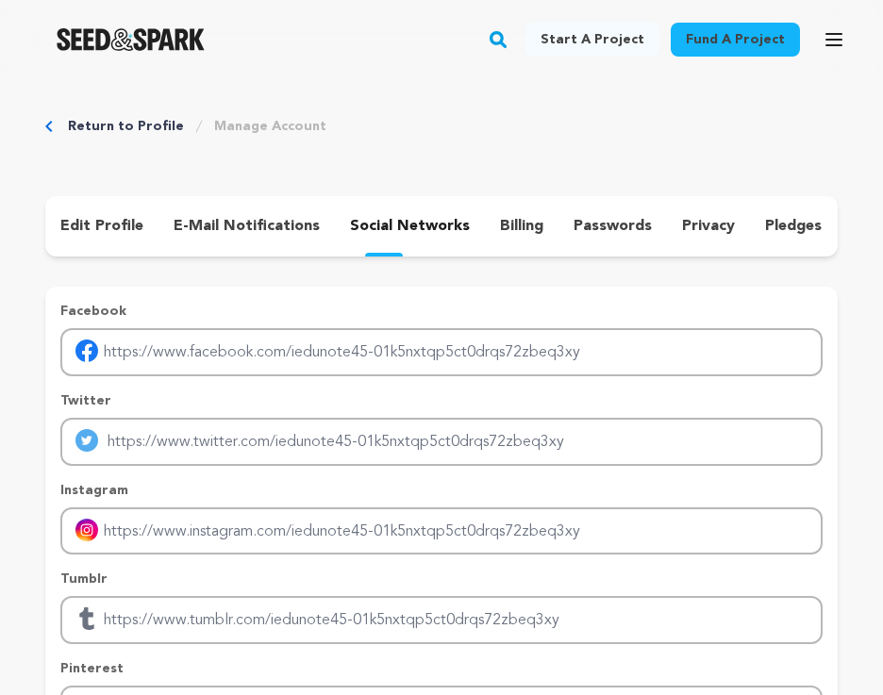
click at [244, 218] on p "e-mail notifications" at bounding box center [247, 226] width 146 height 23
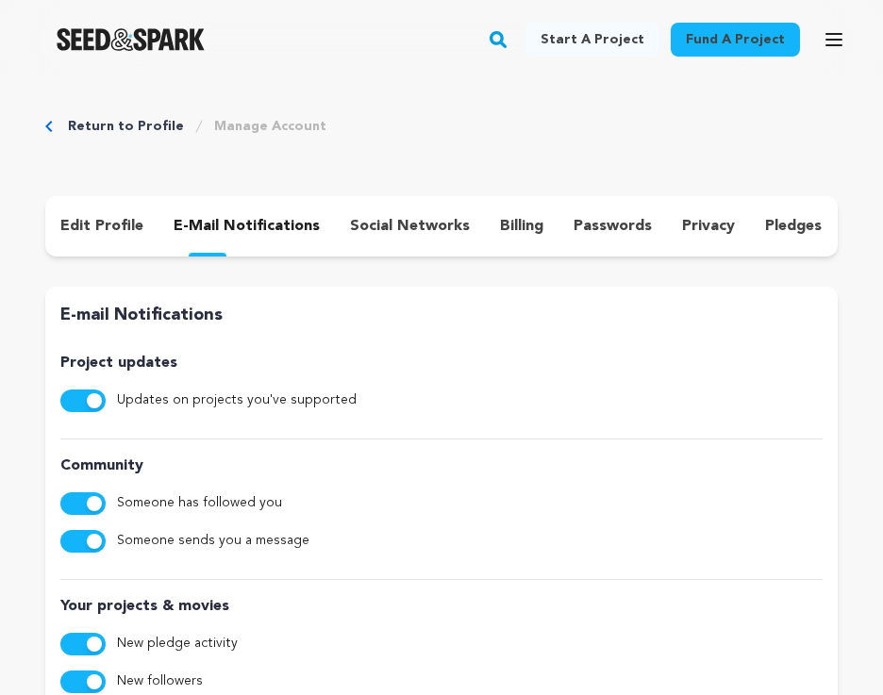
click at [78, 227] on p "edit profile" at bounding box center [101, 226] width 83 height 23
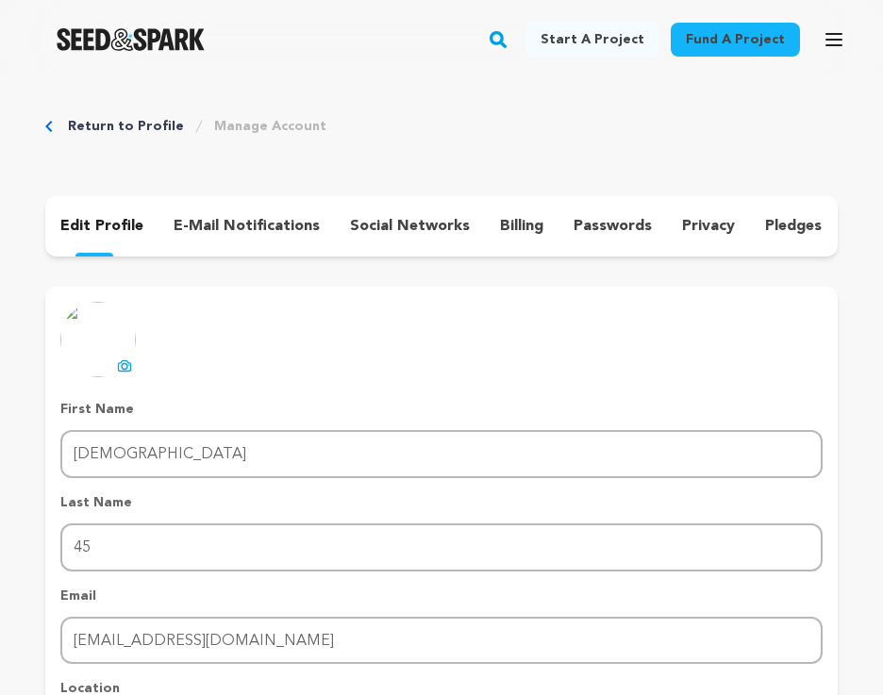
click at [397, 240] on div "social networks" at bounding box center [410, 226] width 150 height 30
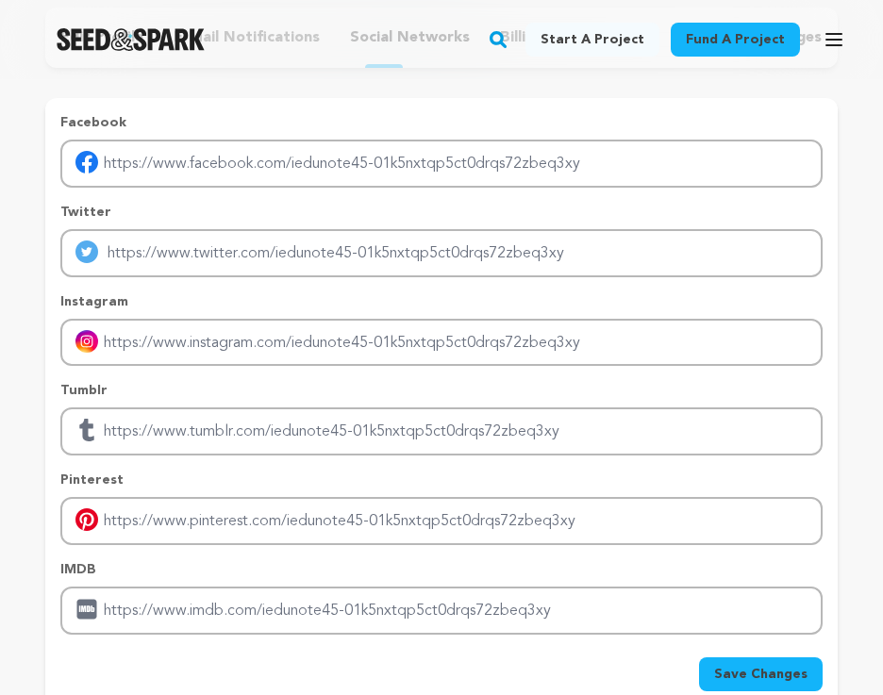
scroll to position [377, 0]
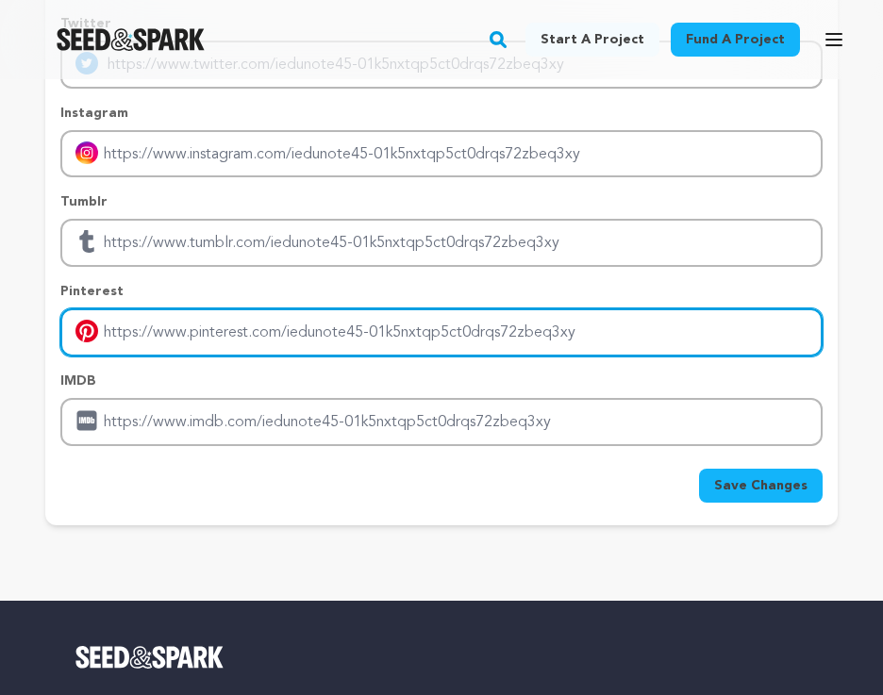
drag, startPoint x: 175, startPoint y: 343, endPoint x: 456, endPoint y: 359, distance: 280.6
click at [176, 343] on input "Enter pinterest profile link" at bounding box center [441, 332] width 762 height 48
click at [245, 341] on input "Enter pinterest profile link" at bounding box center [441, 332] width 762 height 48
click at [244, 341] on input "Enter pinterest profile link" at bounding box center [441, 332] width 762 height 48
paste input "https://kr.pinterest.com/soomiinna045/"
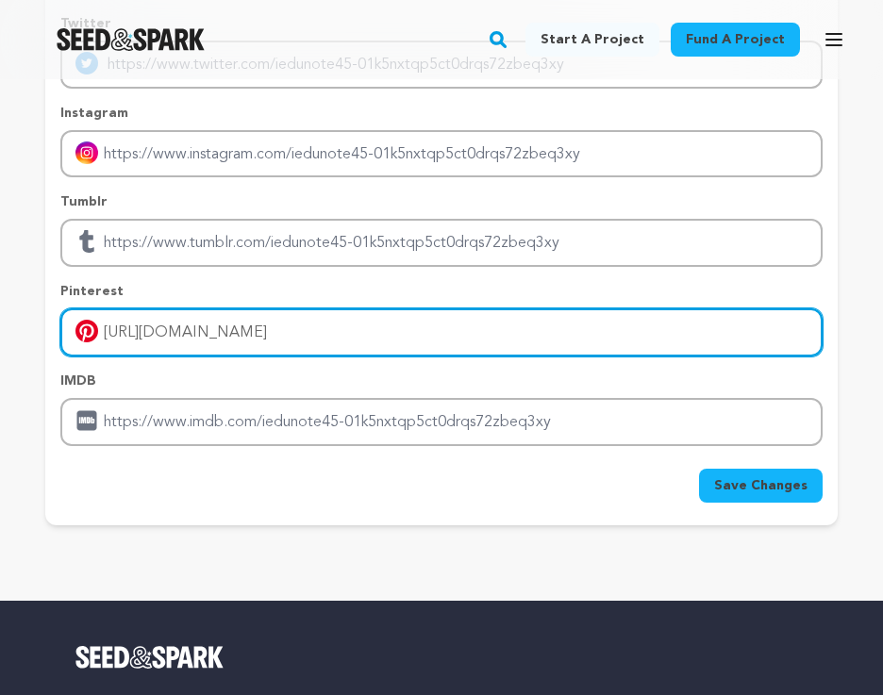
type input "https://kr.pinterest.com/soomiinna045/"
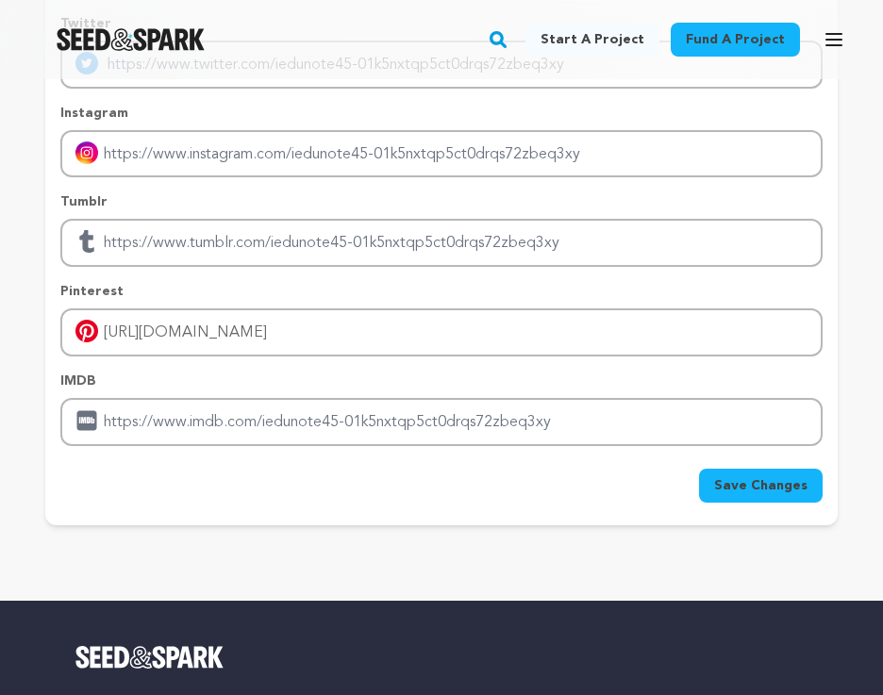
click at [789, 499] on button "Save Changes" at bounding box center [761, 486] width 124 height 34
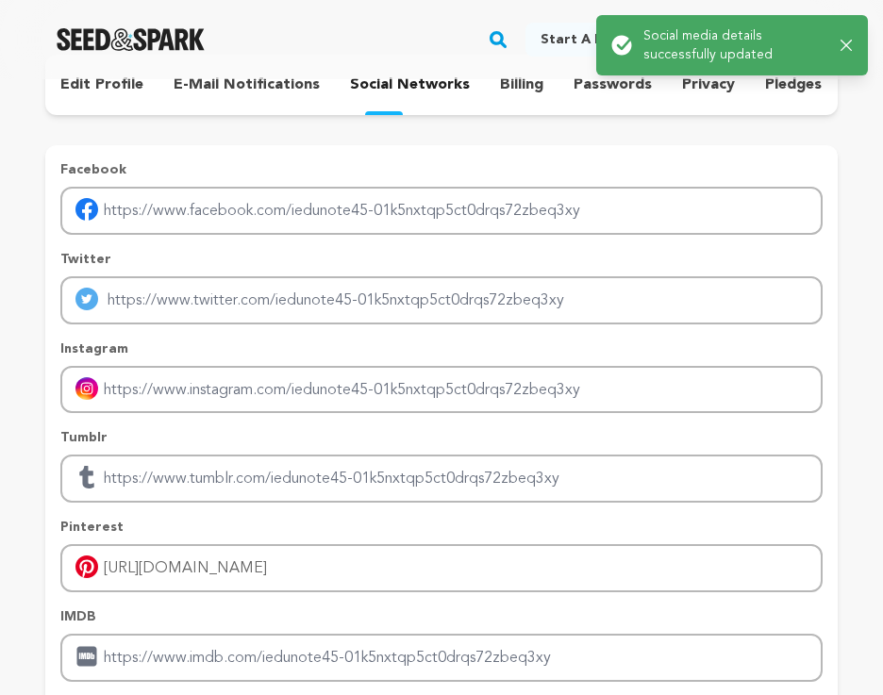
scroll to position [0, 0]
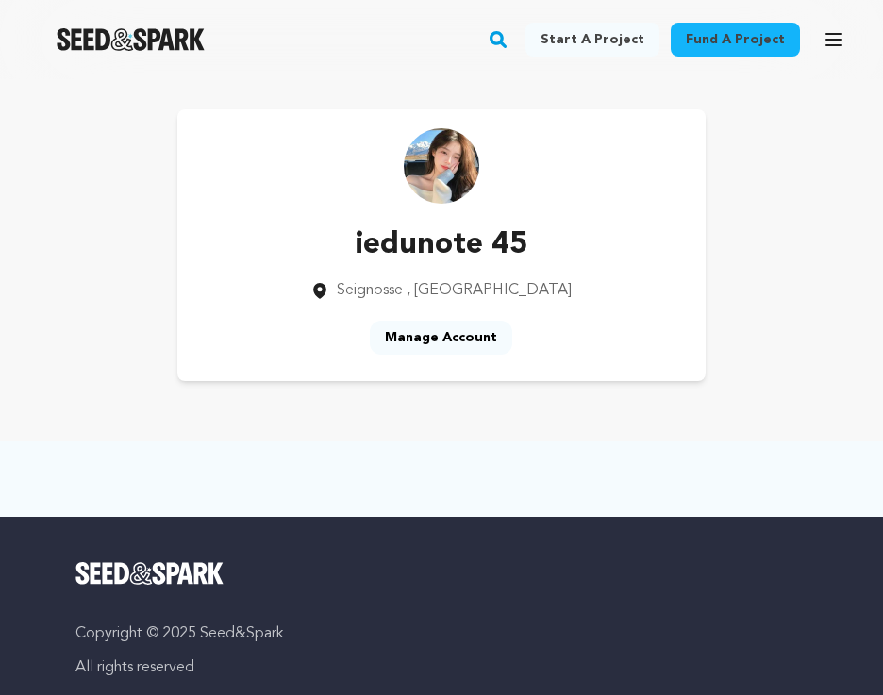
click at [521, 296] on span ", [GEOGRAPHIC_DATA]" at bounding box center [488, 290] width 165 height 15
